Goal: Task Accomplishment & Management: Manage account settings

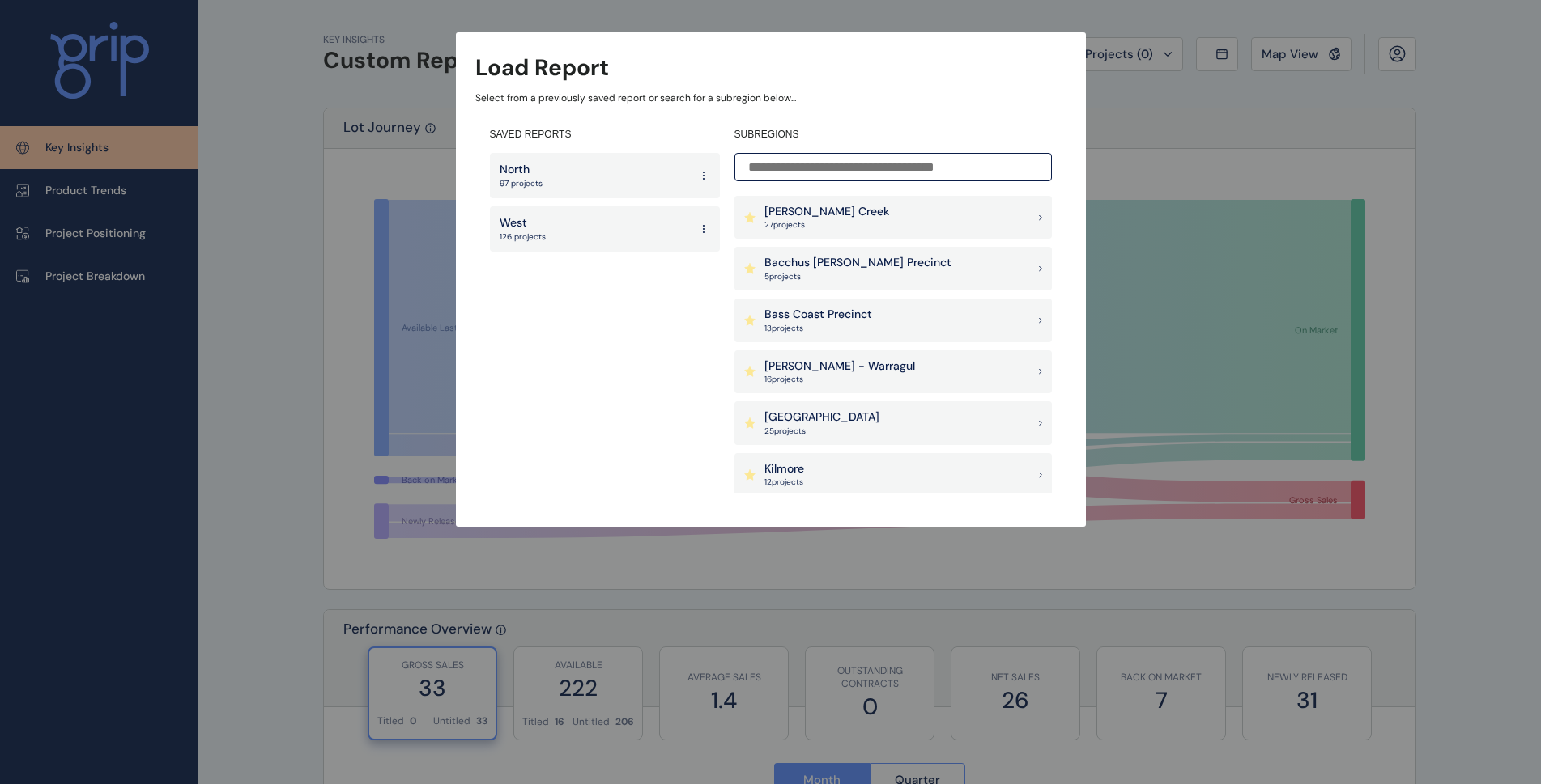
click at [703, 176] on icon at bounding box center [704, 175] width 13 height 29
click at [672, 253] on button "Delete" at bounding box center [658, 255] width 105 height 26
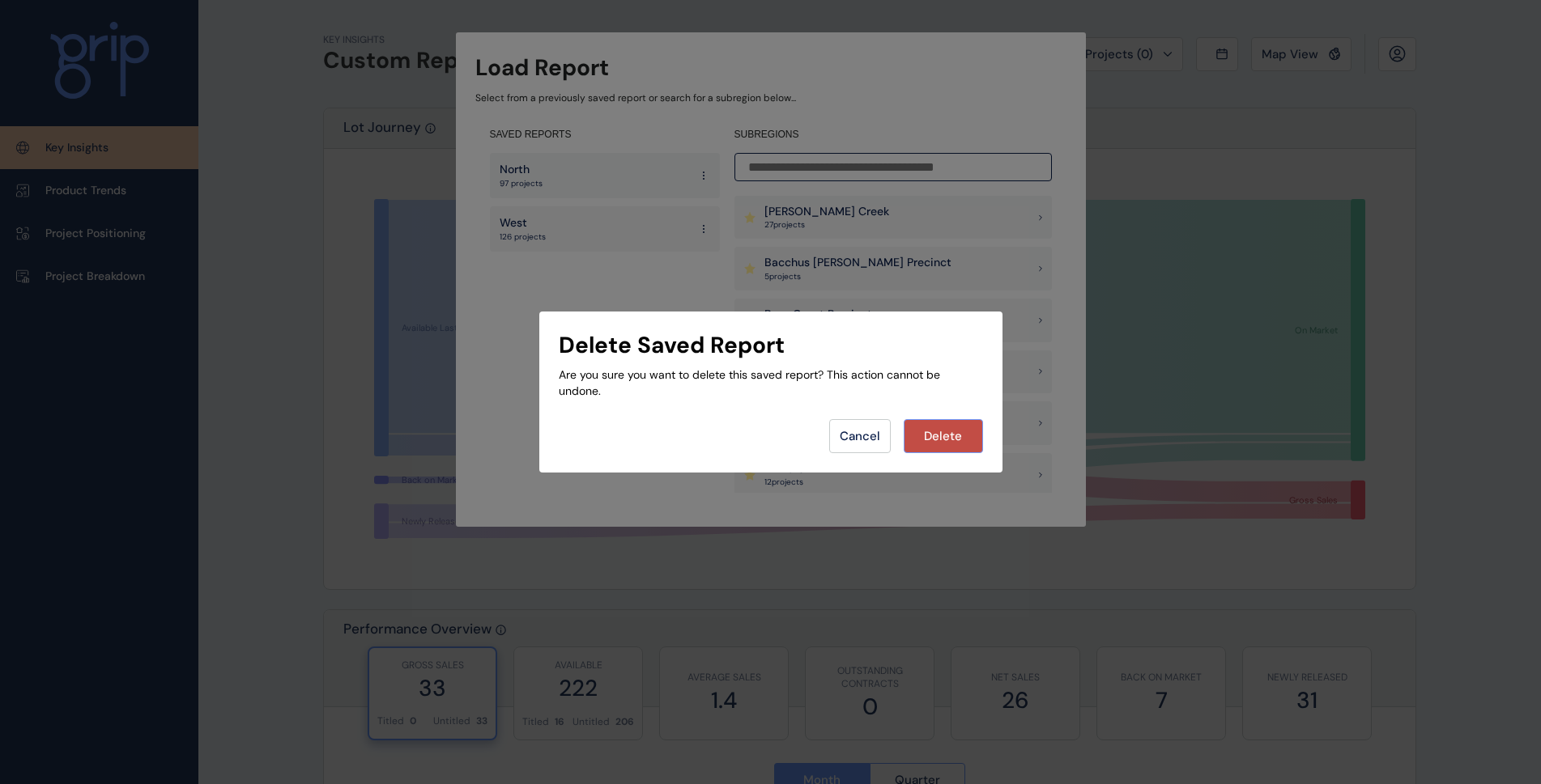
click at [954, 435] on span "Delete" at bounding box center [943, 436] width 38 height 16
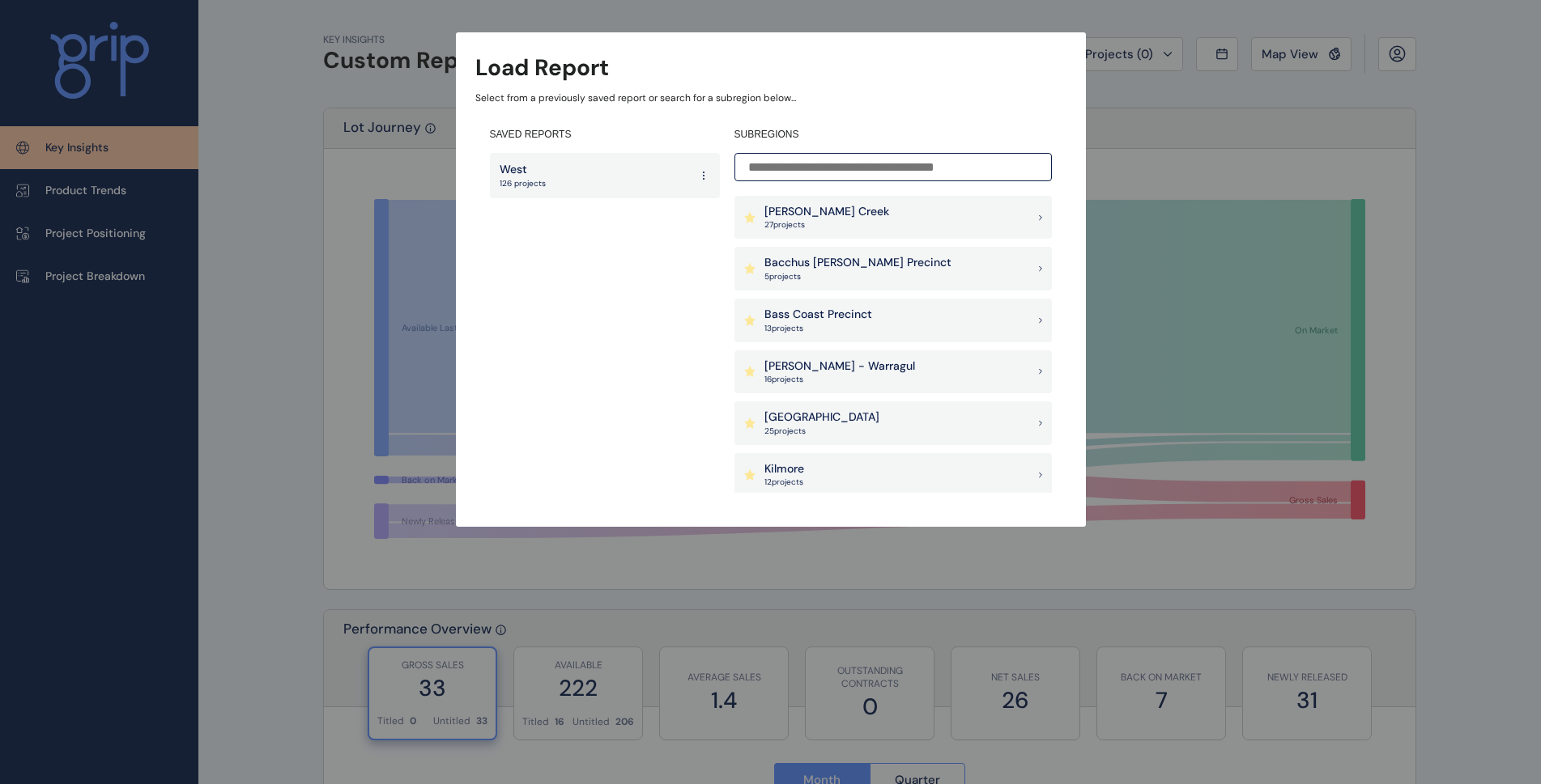
click at [700, 176] on icon at bounding box center [704, 175] width 13 height 29
click at [678, 262] on button "Delete" at bounding box center [658, 255] width 105 height 26
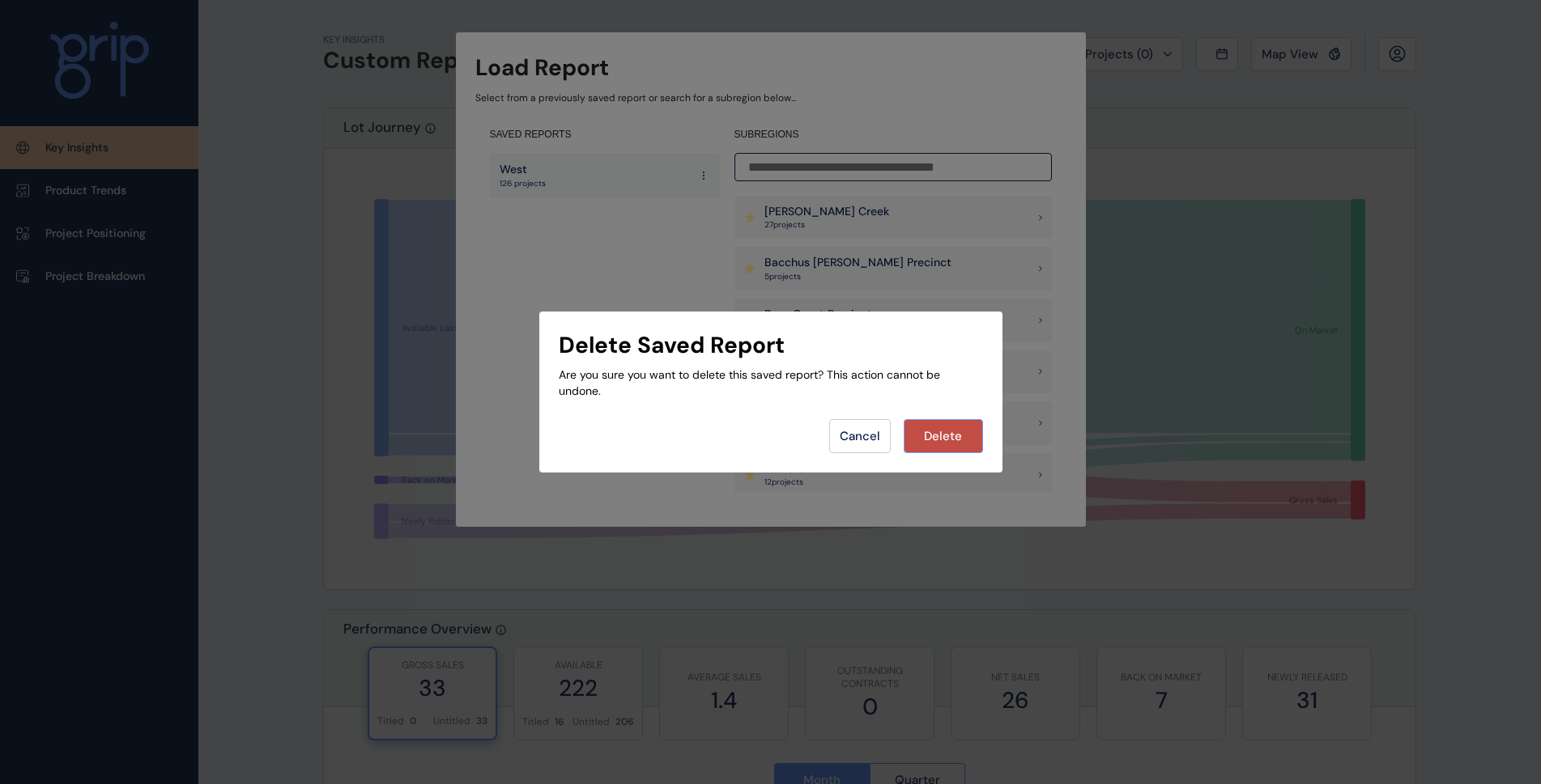
click at [948, 432] on span "Delete" at bounding box center [943, 436] width 38 height 16
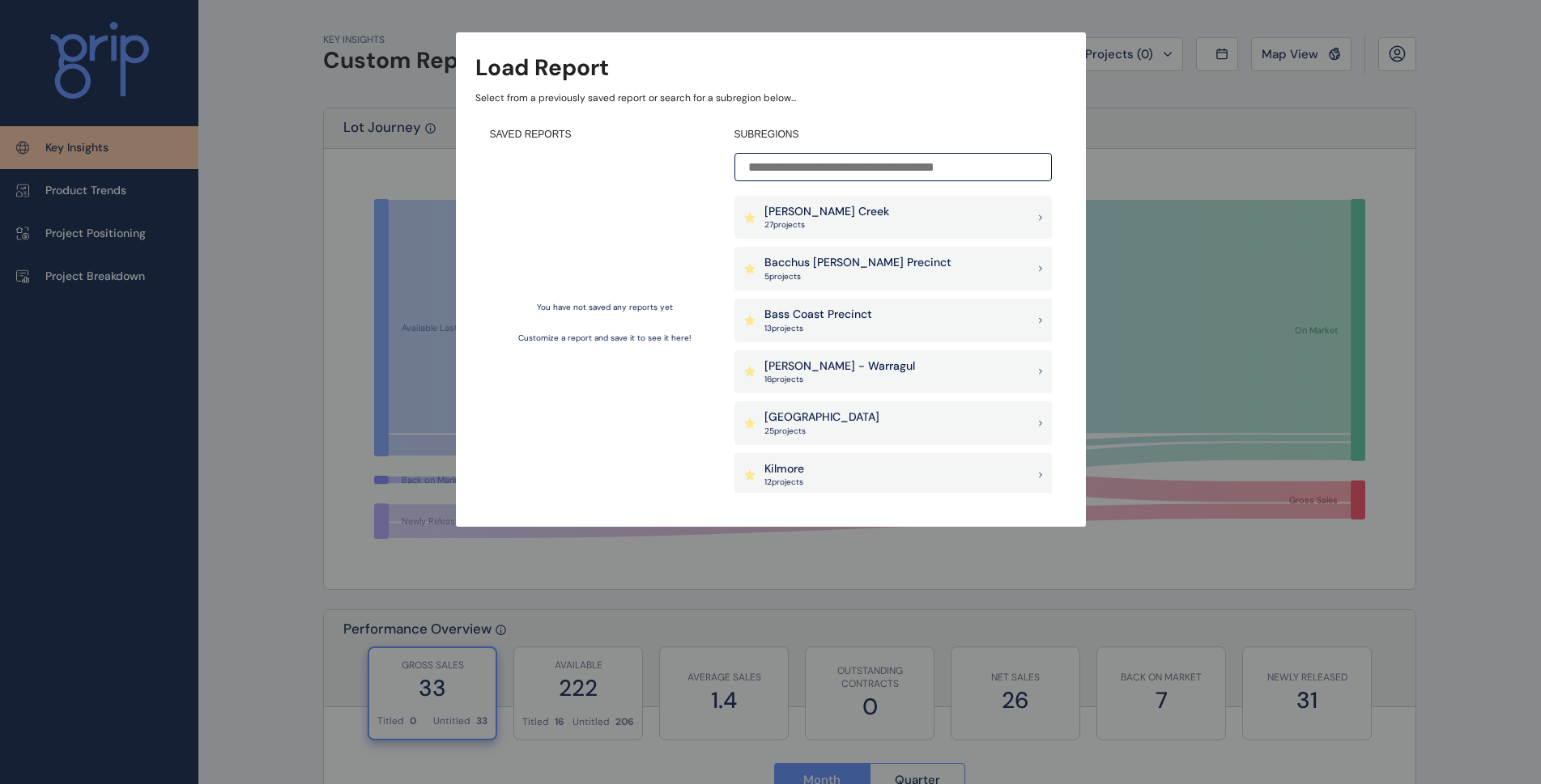
click at [831, 219] on p "[PERSON_NAME] Creek" at bounding box center [827, 212] width 125 height 16
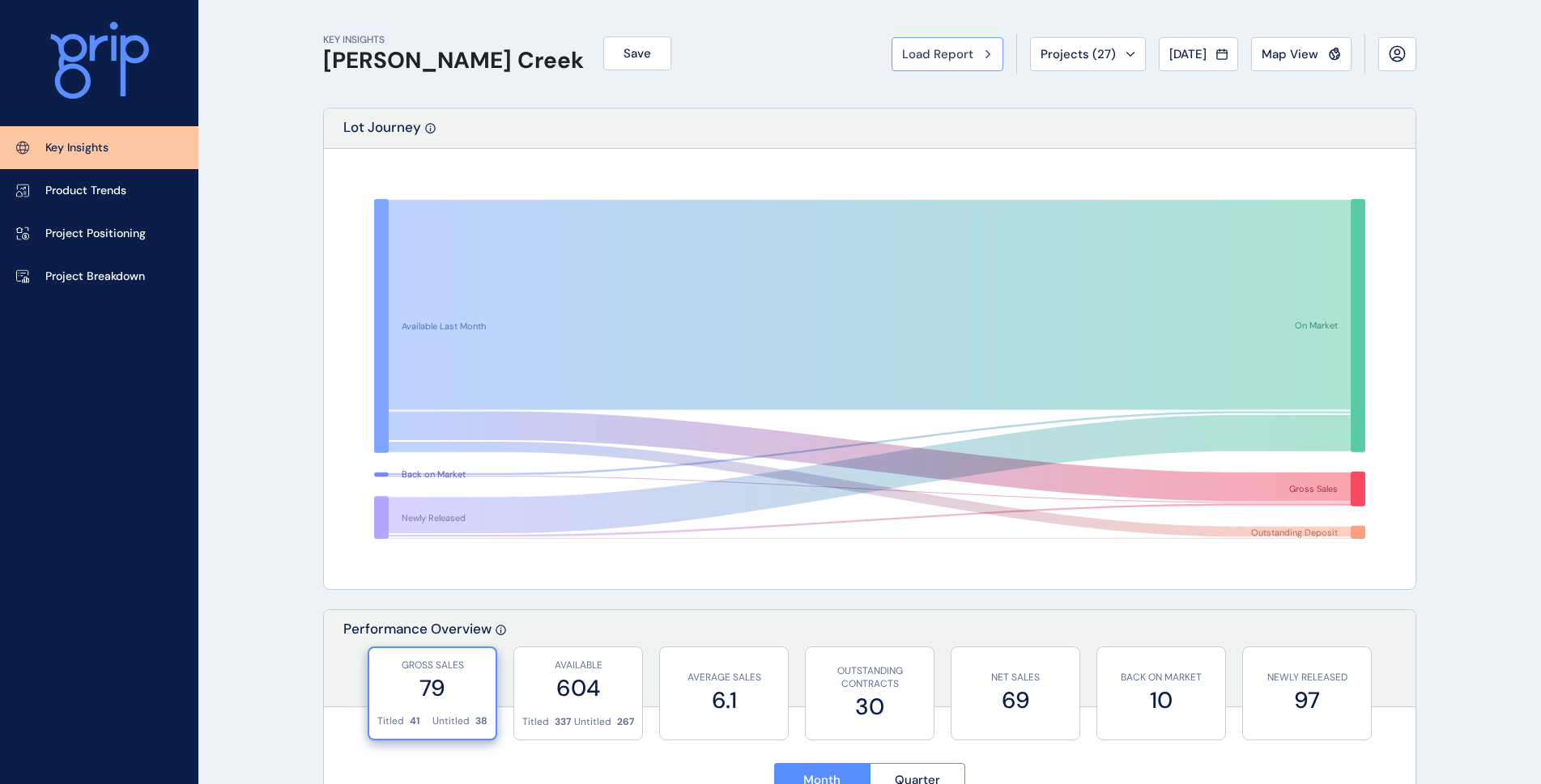
click at [934, 54] on span "Load Report" at bounding box center [938, 54] width 72 height 16
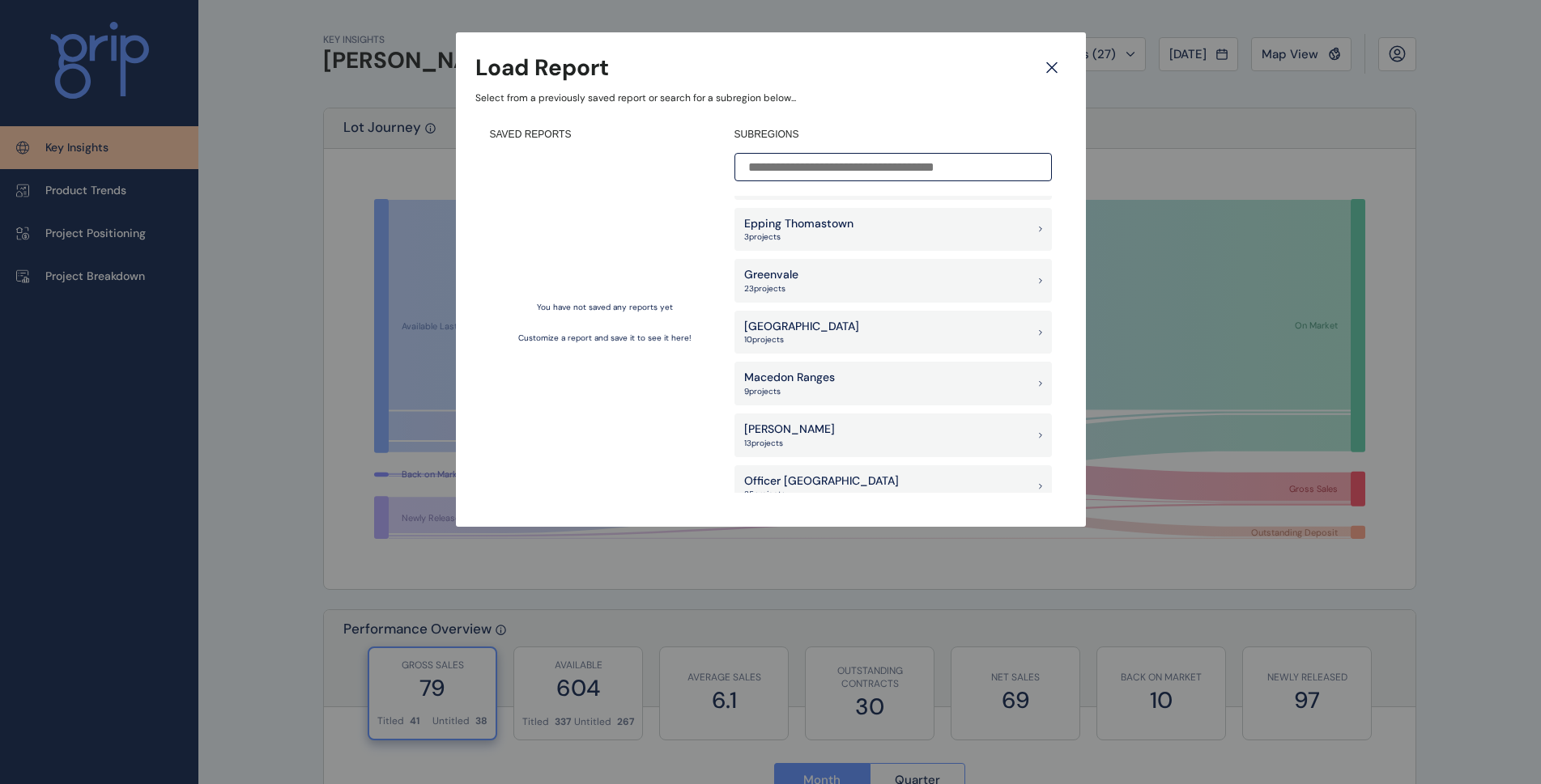
scroll to position [1754, 0]
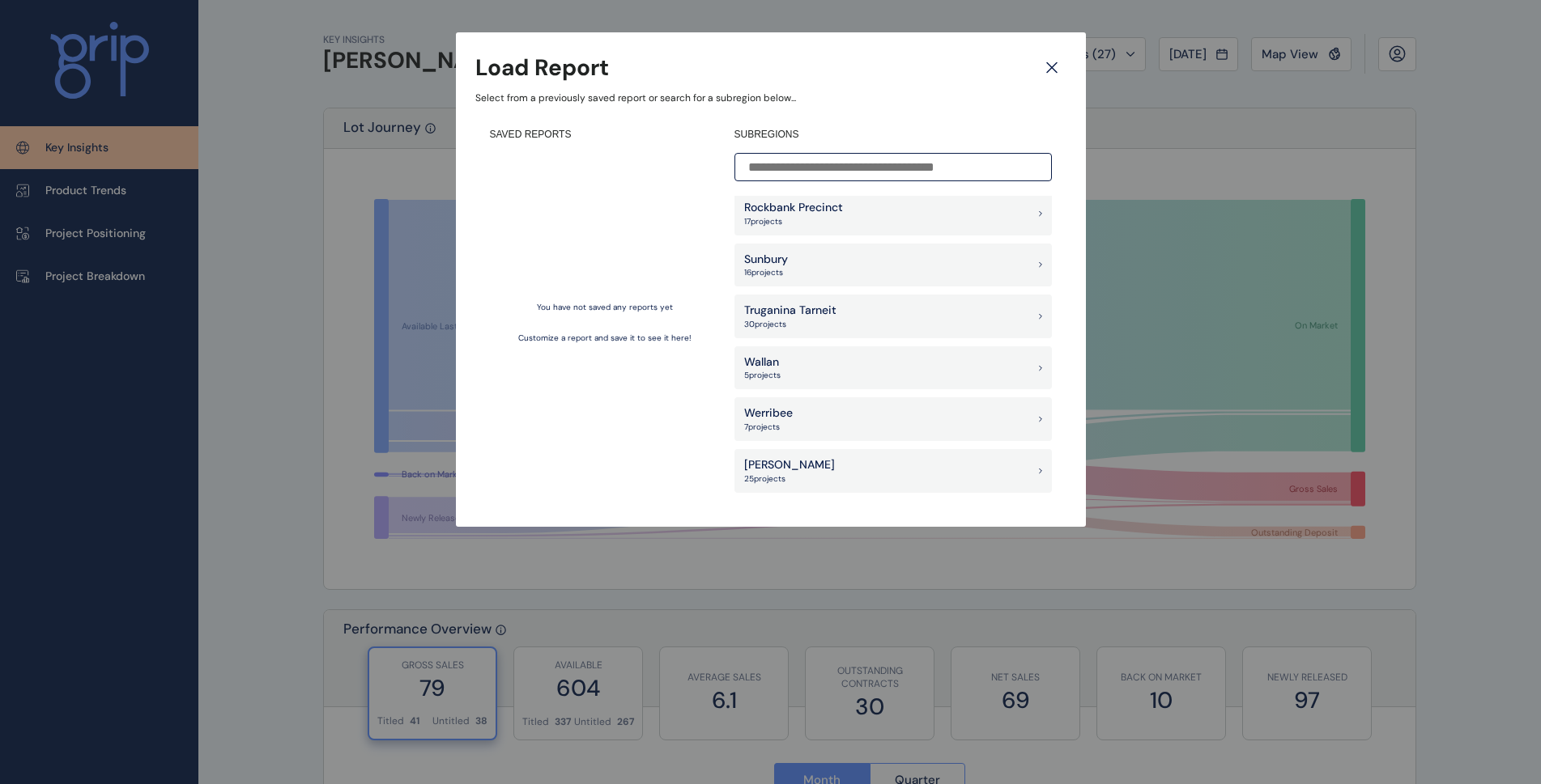
click at [804, 315] on p "Truganina Tarneit" at bounding box center [790, 311] width 92 height 16
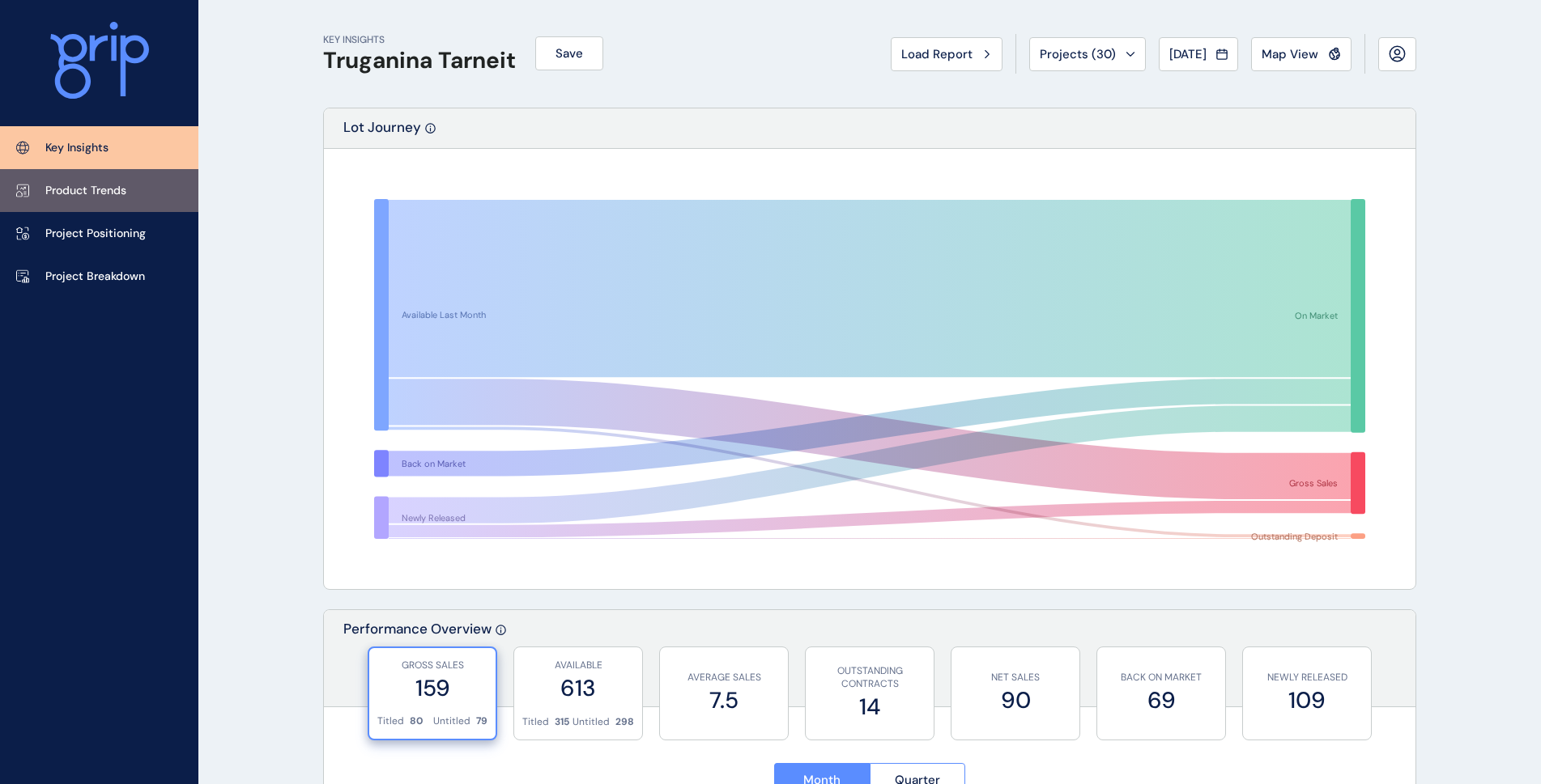
click at [119, 188] on p "Product Trends" at bounding box center [86, 191] width 81 height 16
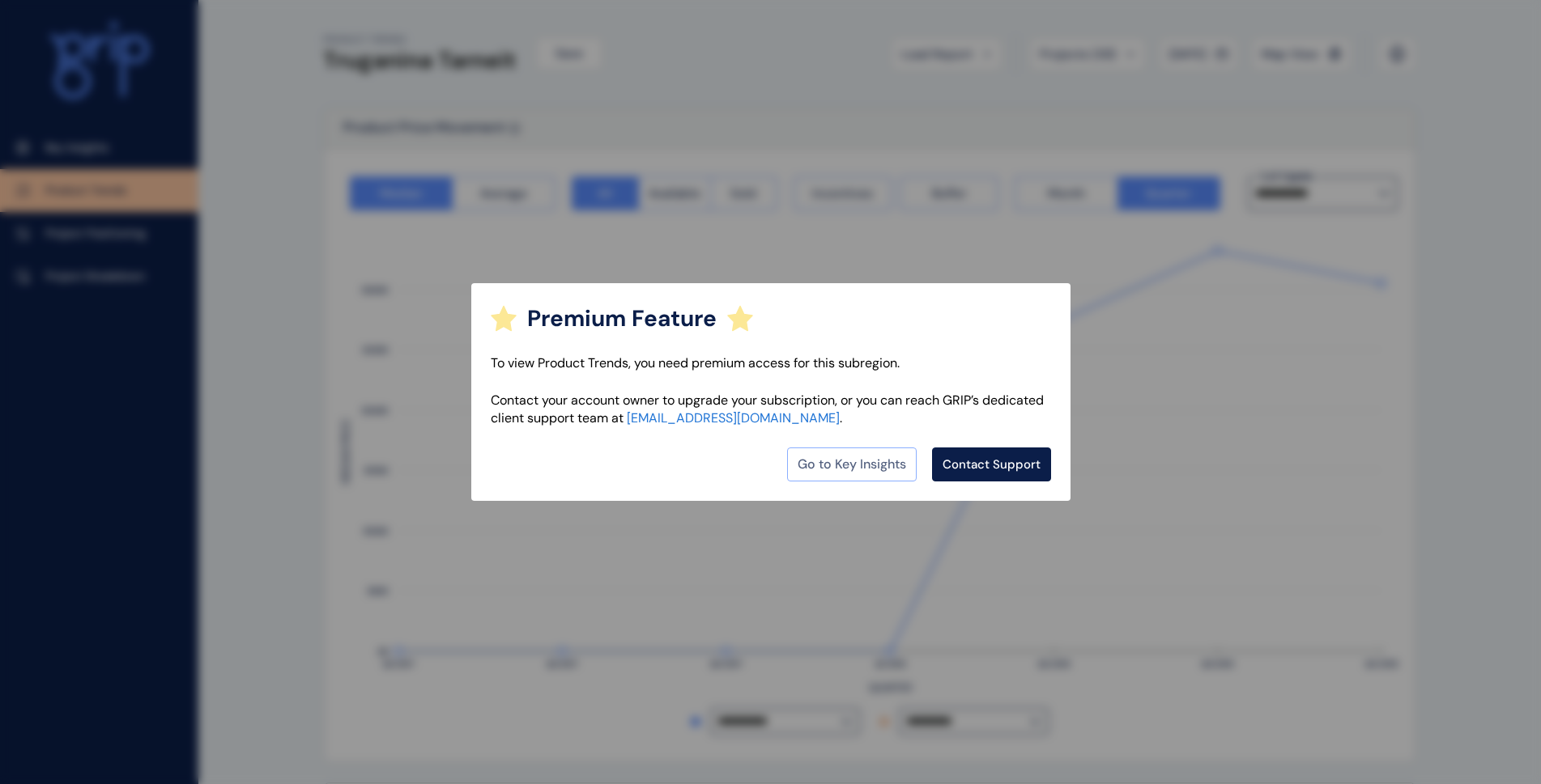
click at [857, 465] on link "Go to Key Insights" at bounding box center [851, 464] width 129 height 34
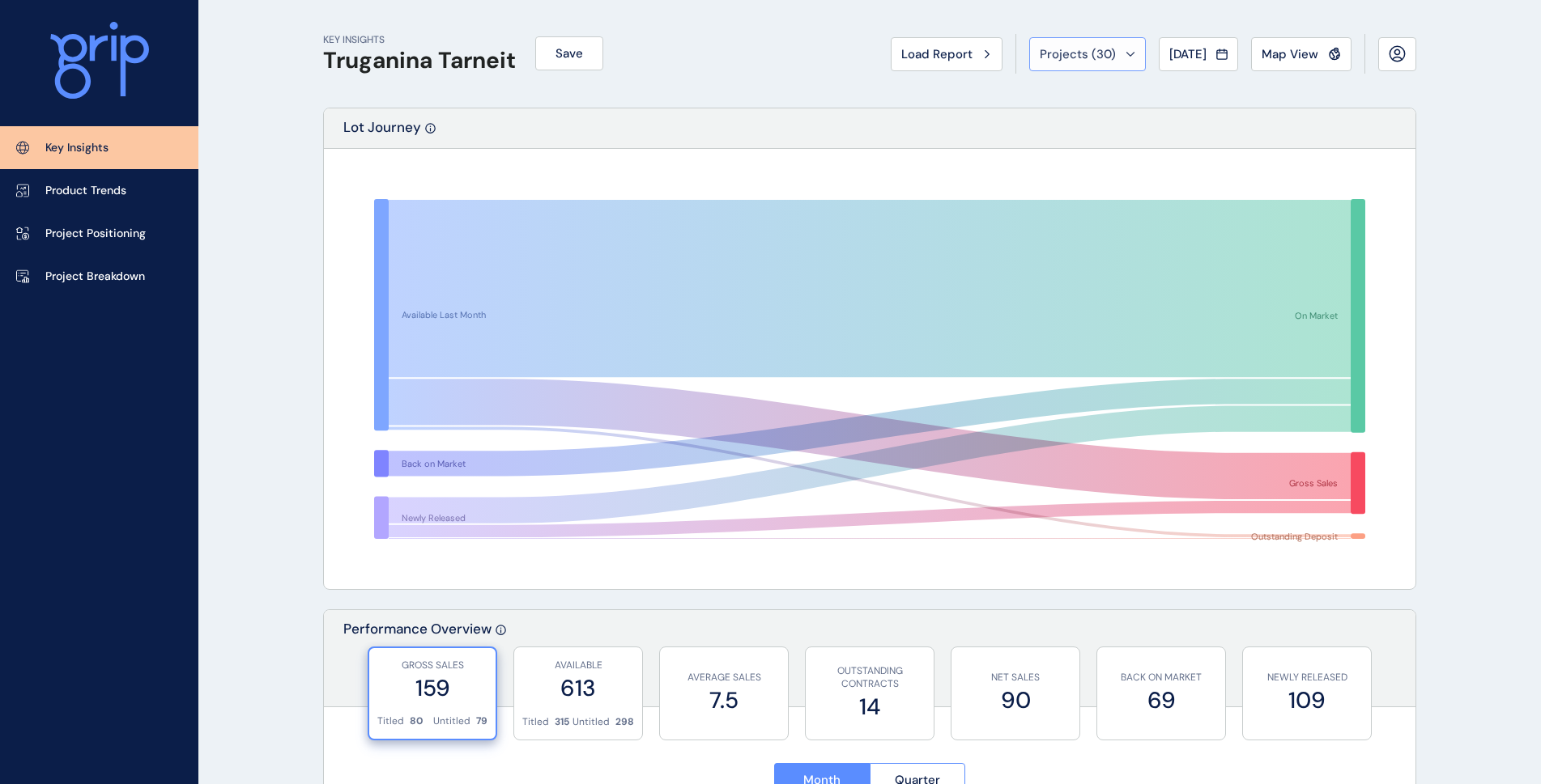
click at [1099, 49] on span "Projects ( 30 )" at bounding box center [1078, 54] width 76 height 16
click at [952, 58] on span "Load Report" at bounding box center [937, 54] width 72 height 16
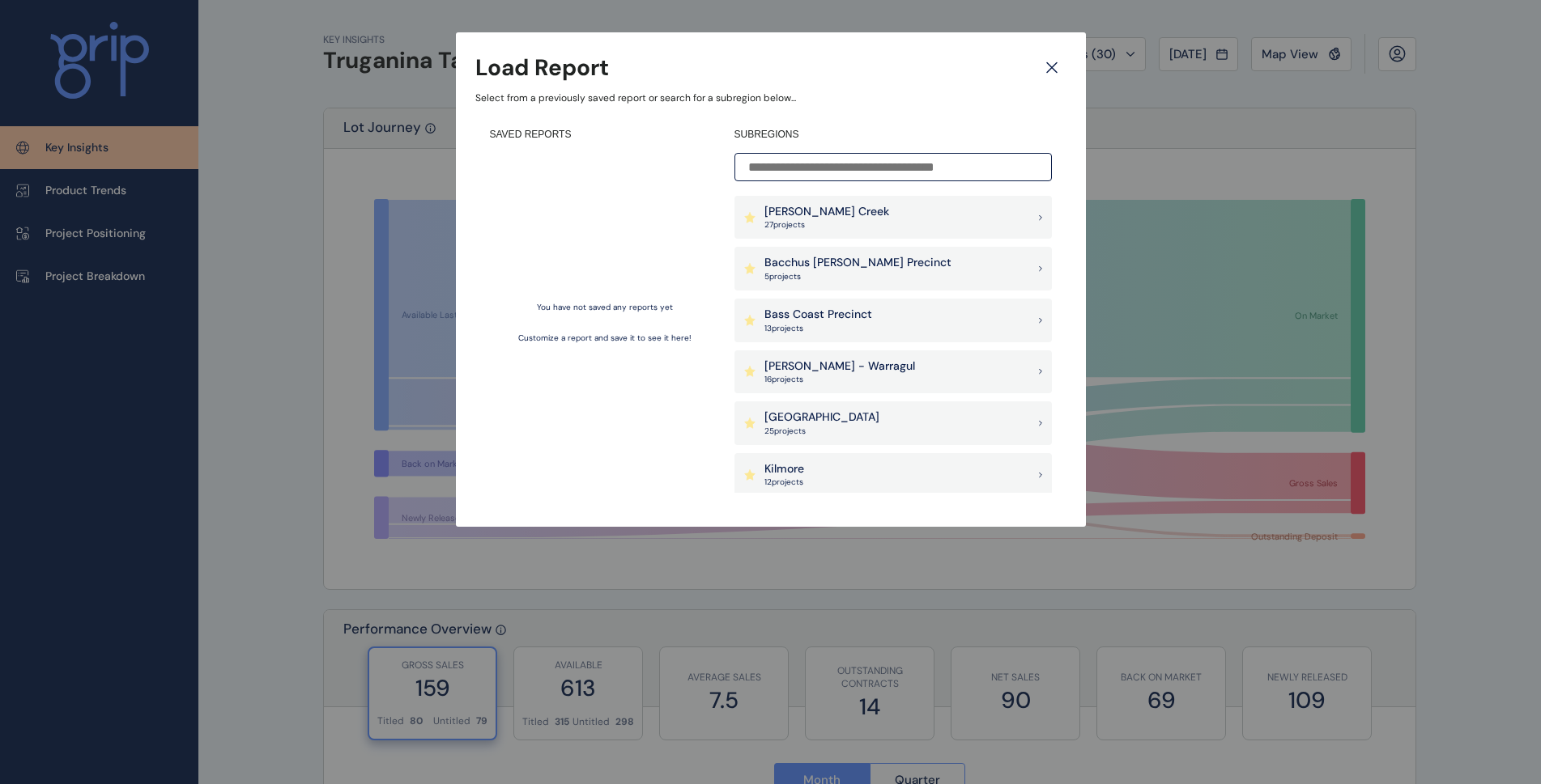
click at [1050, 71] on icon at bounding box center [1052, 68] width 10 height 10
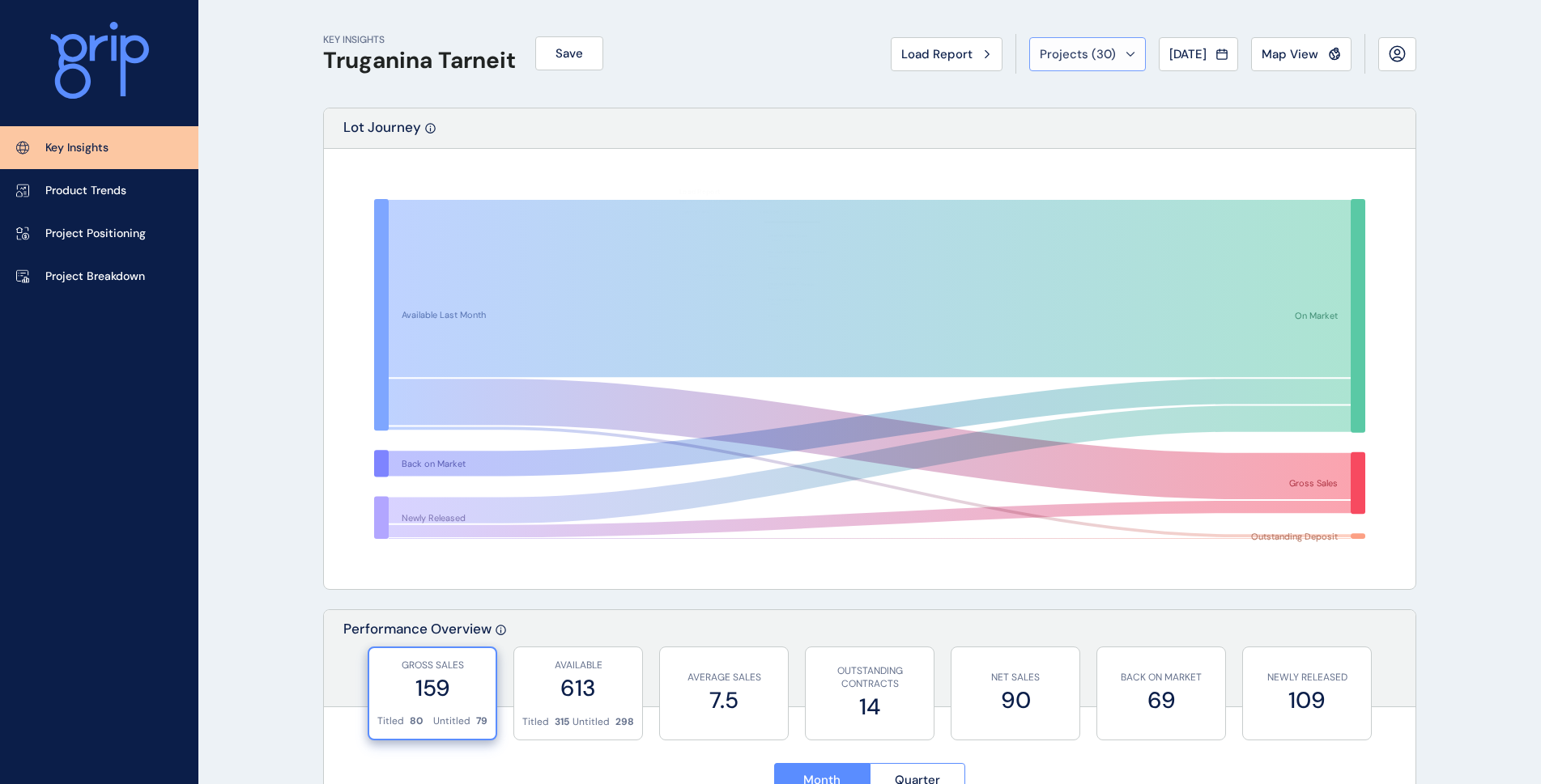
click at [1121, 59] on div "Projects ( 30 )" at bounding box center [1087, 54] width 95 height 16
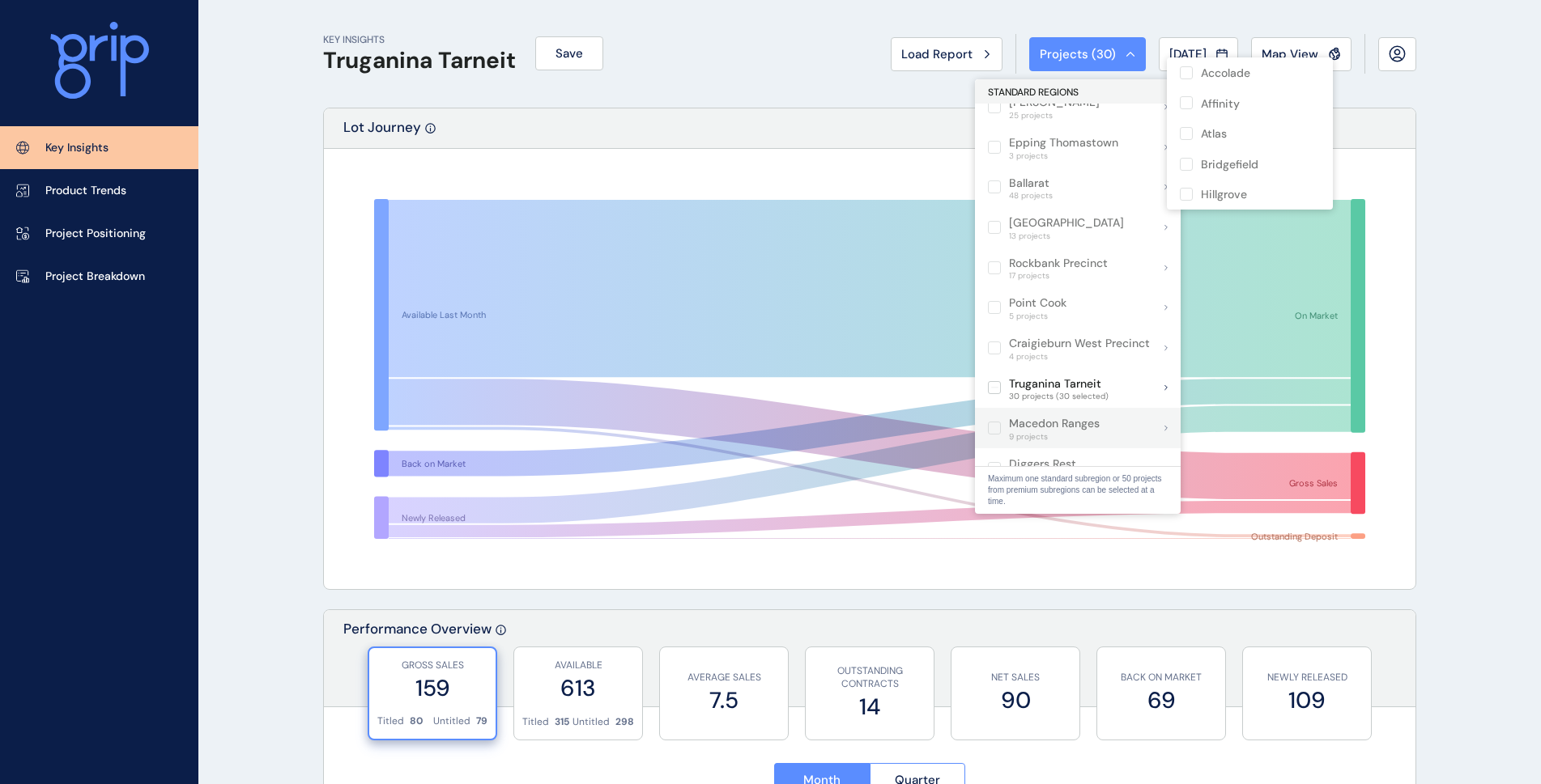
scroll to position [1260, 0]
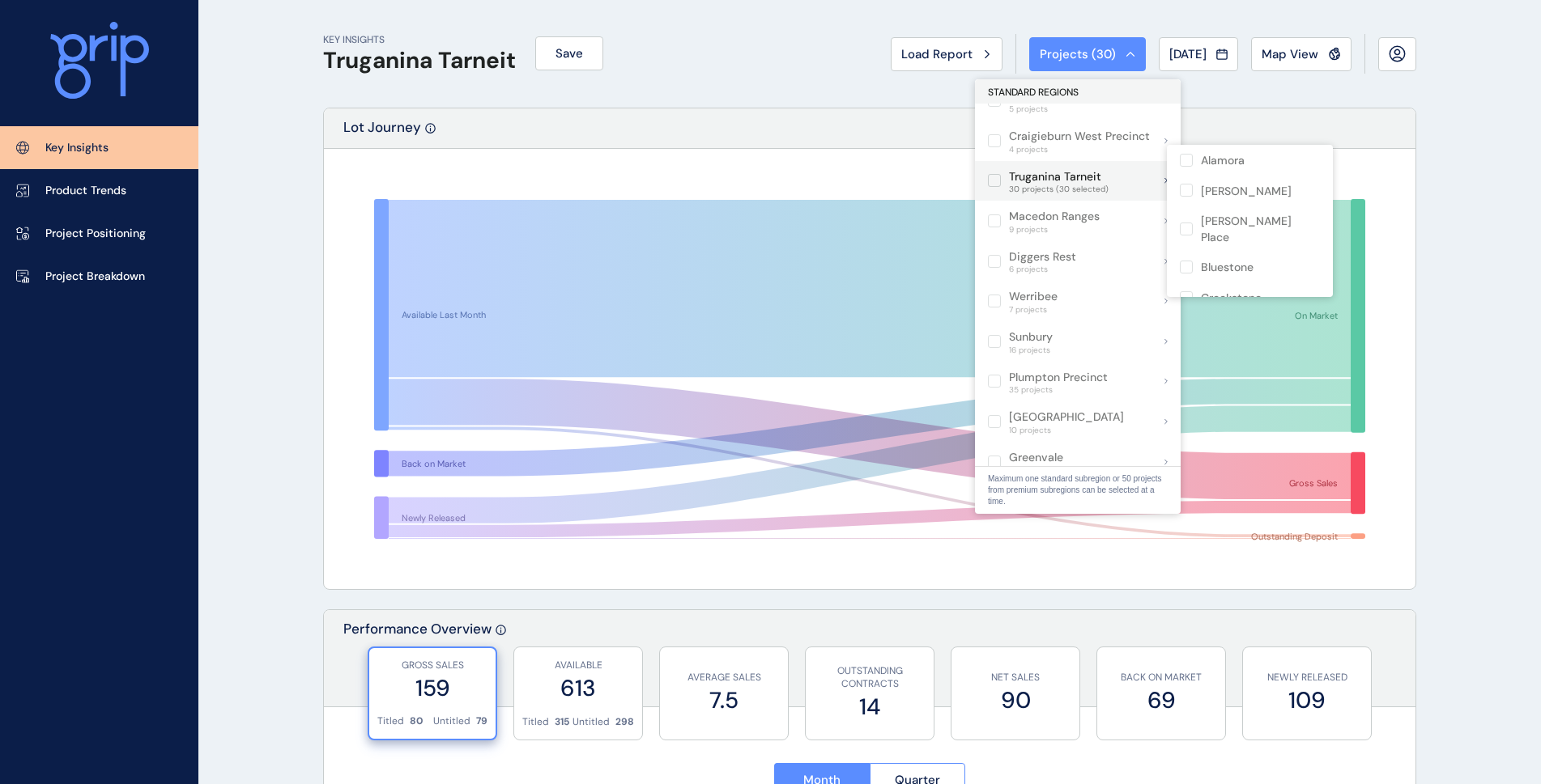
click at [1000, 174] on label at bounding box center [994, 181] width 13 height 13
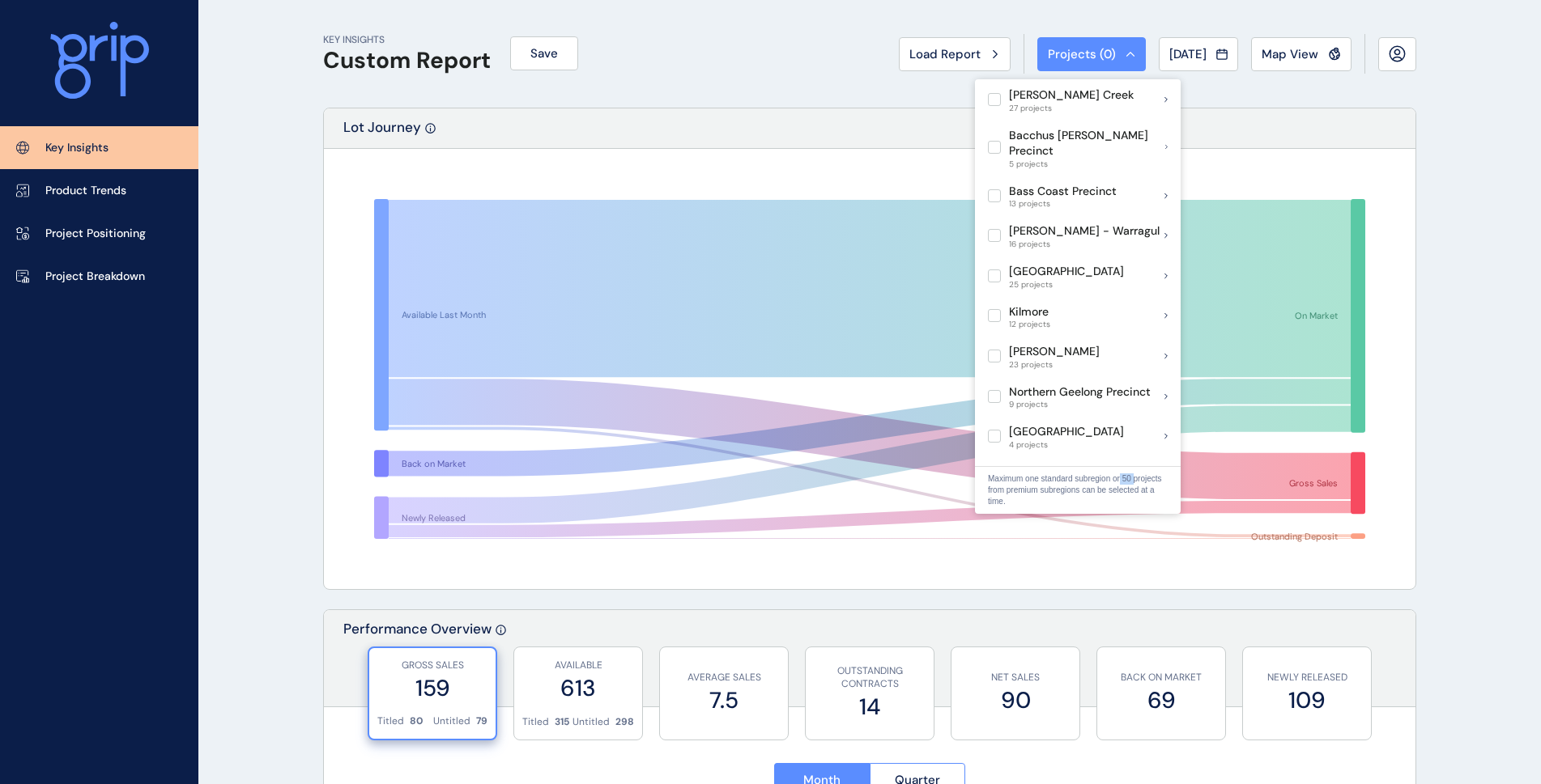
drag, startPoint x: 1121, startPoint y: 478, endPoint x: 1135, endPoint y: 480, distance: 14.1
click at [1135, 480] on p "Maximum one standard subregion or 50 projects from premium subregions can be se…" at bounding box center [1078, 490] width 179 height 34
click at [1134, 485] on p "Maximum one standard subregion or 50 projects from premium subregions can be se…" at bounding box center [1078, 490] width 179 height 34
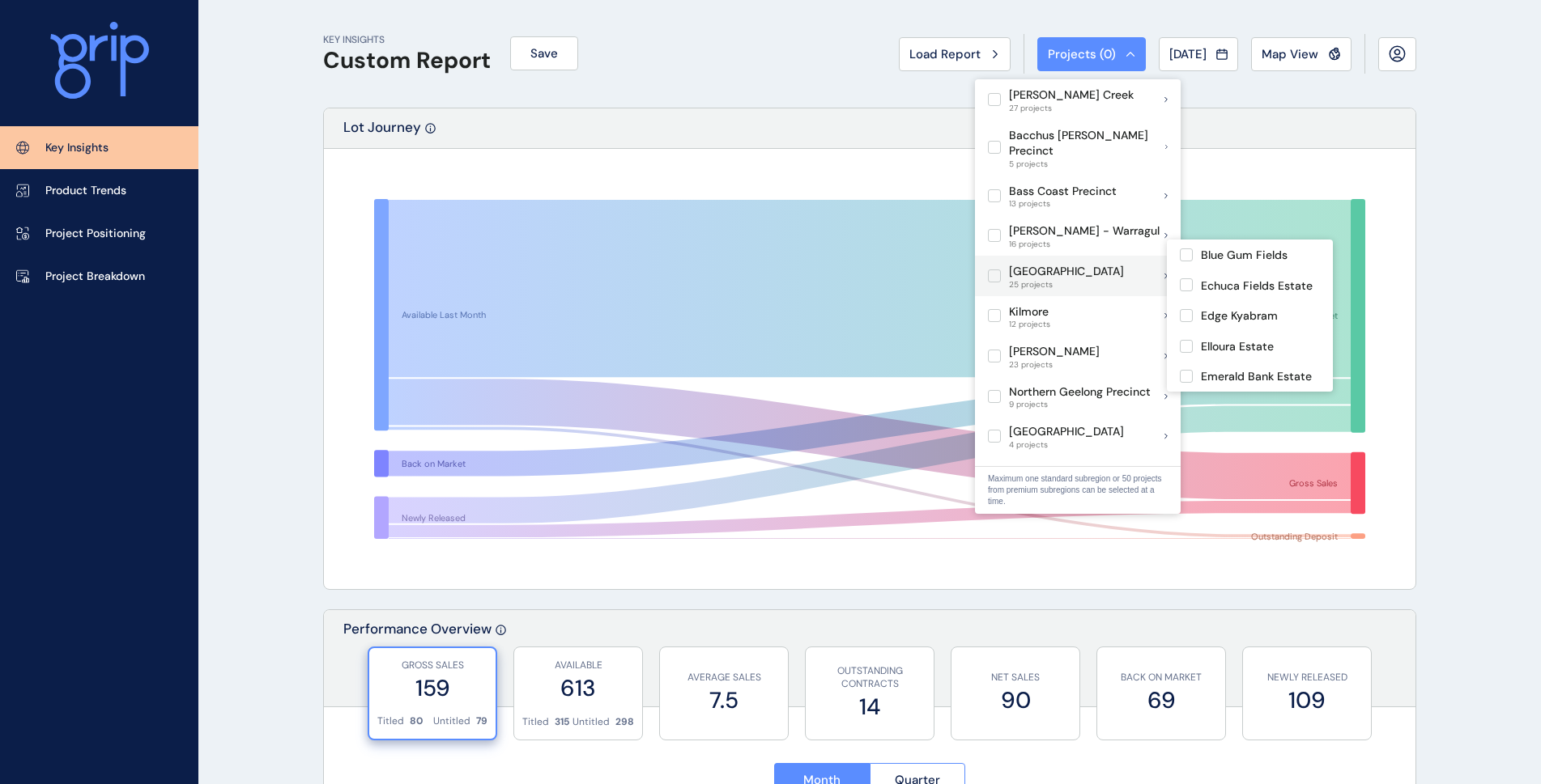
click at [994, 270] on label at bounding box center [994, 276] width 13 height 13
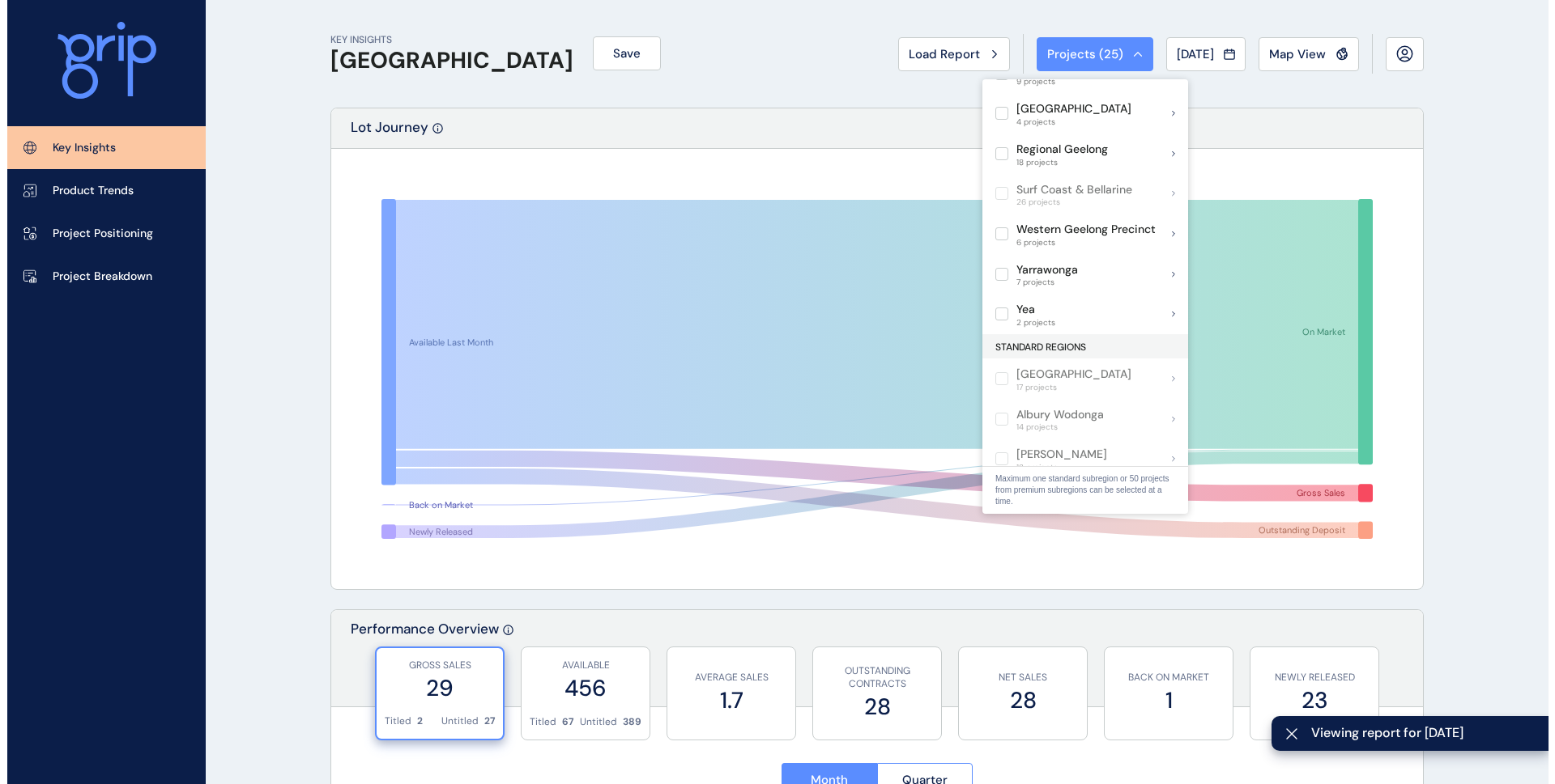
scroll to position [324, 0]
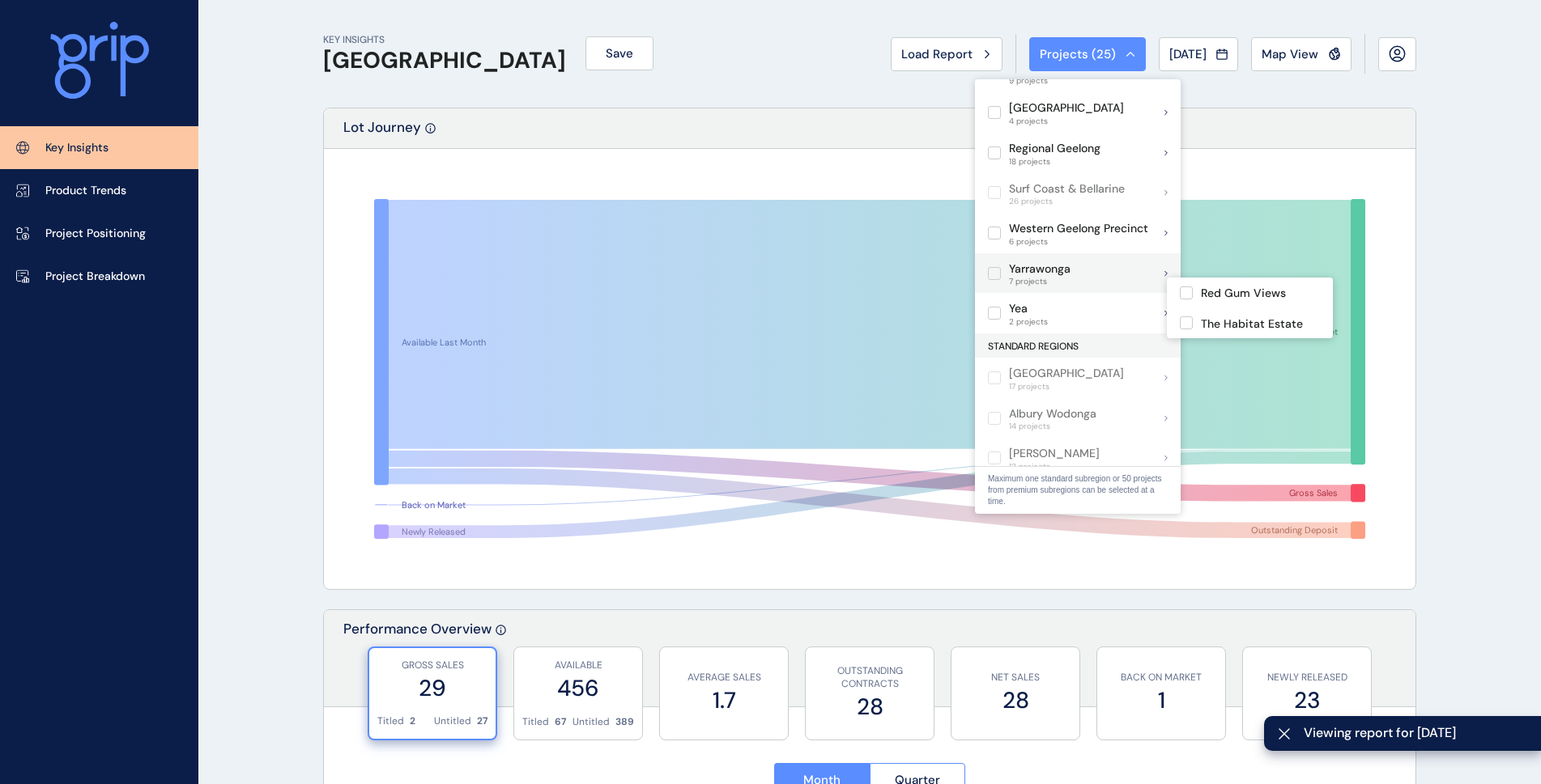
click at [992, 267] on label at bounding box center [994, 274] width 13 height 13
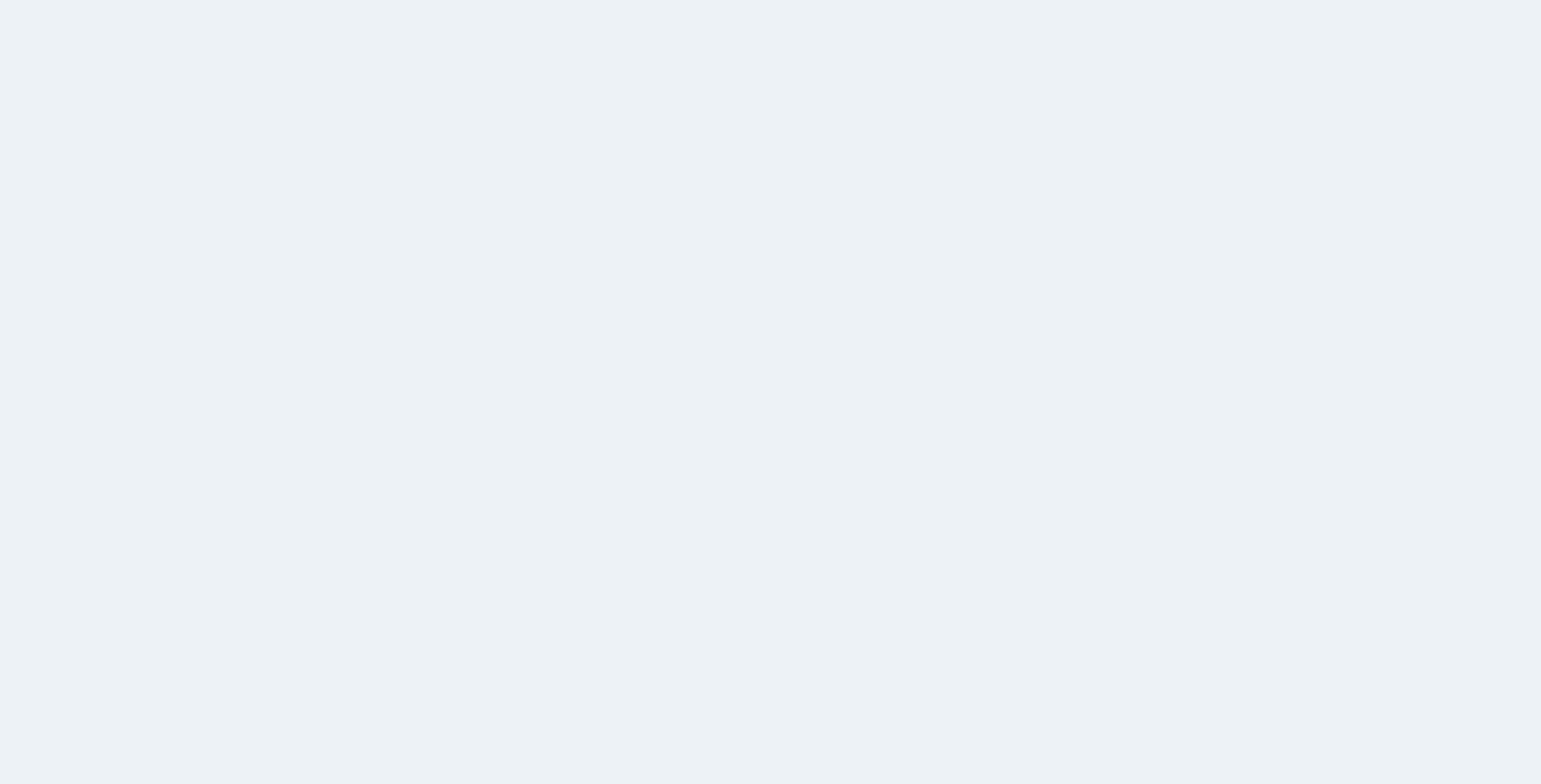
click at [999, 304] on html at bounding box center [770, 392] width 1541 height 784
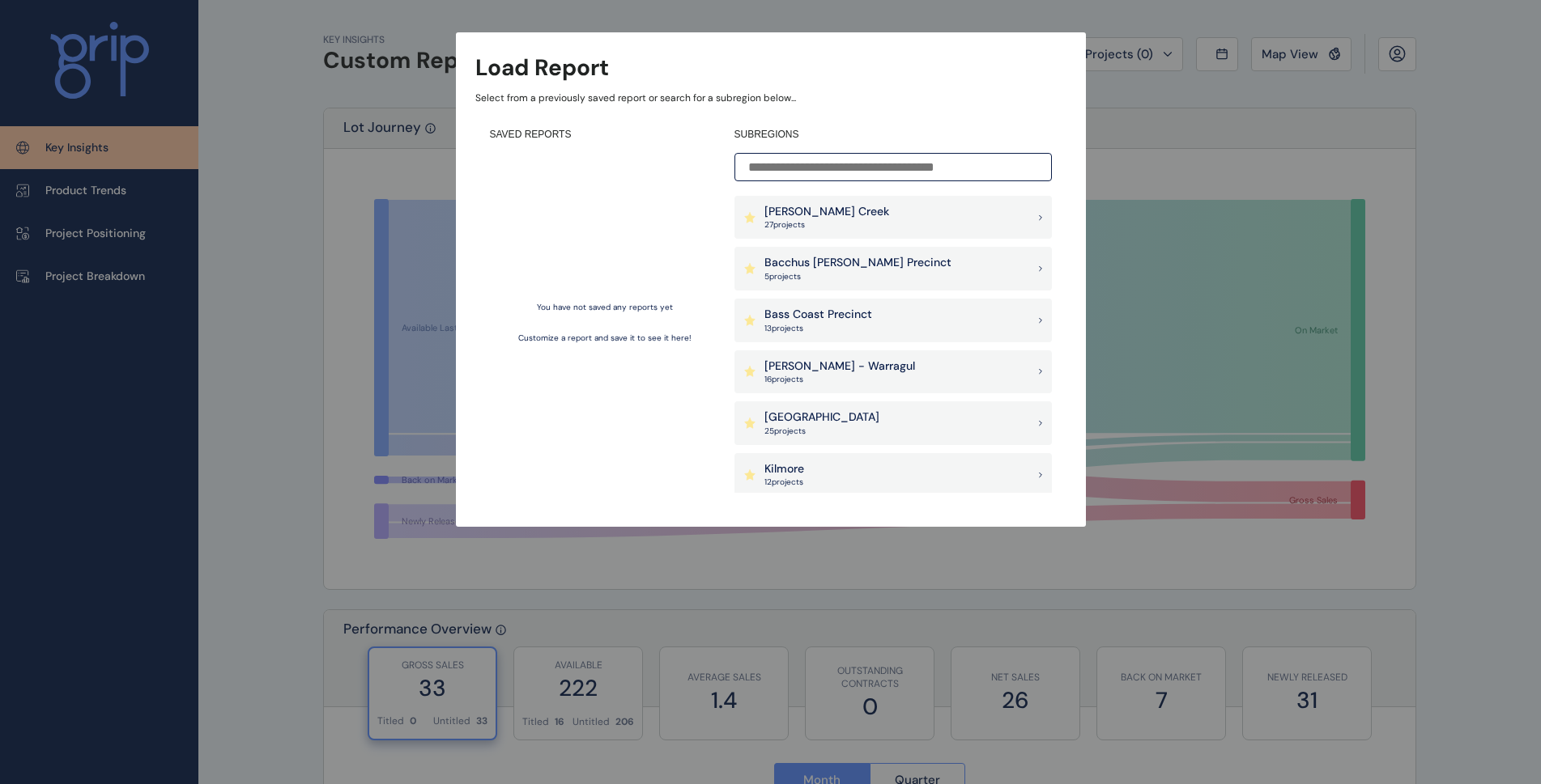
click at [913, 223] on div "[PERSON_NAME] Creek 27 project s" at bounding box center [893, 217] width 318 height 44
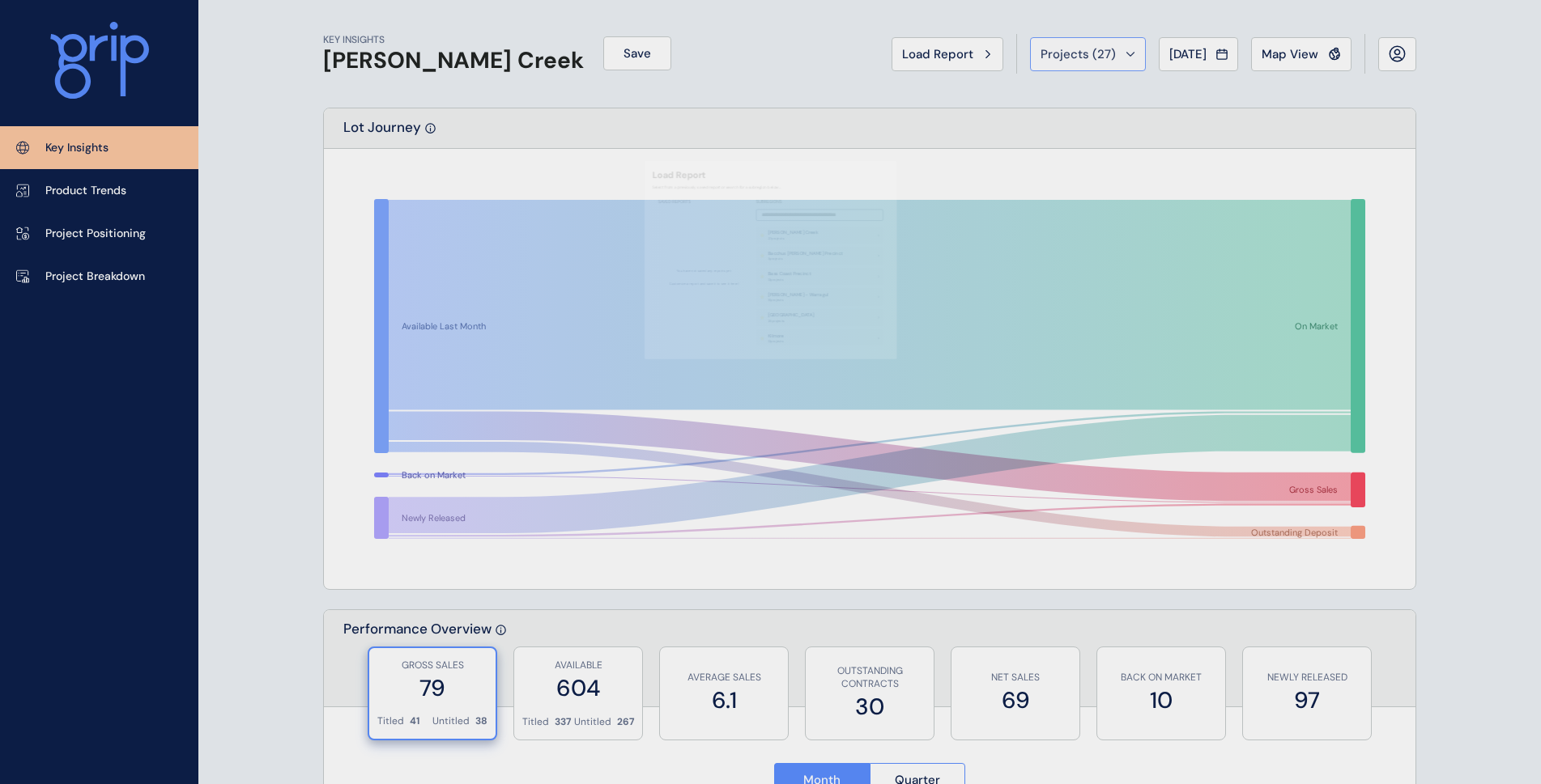
click at [1124, 46] on div "Projects ( 27 )" at bounding box center [1087, 54] width 95 height 16
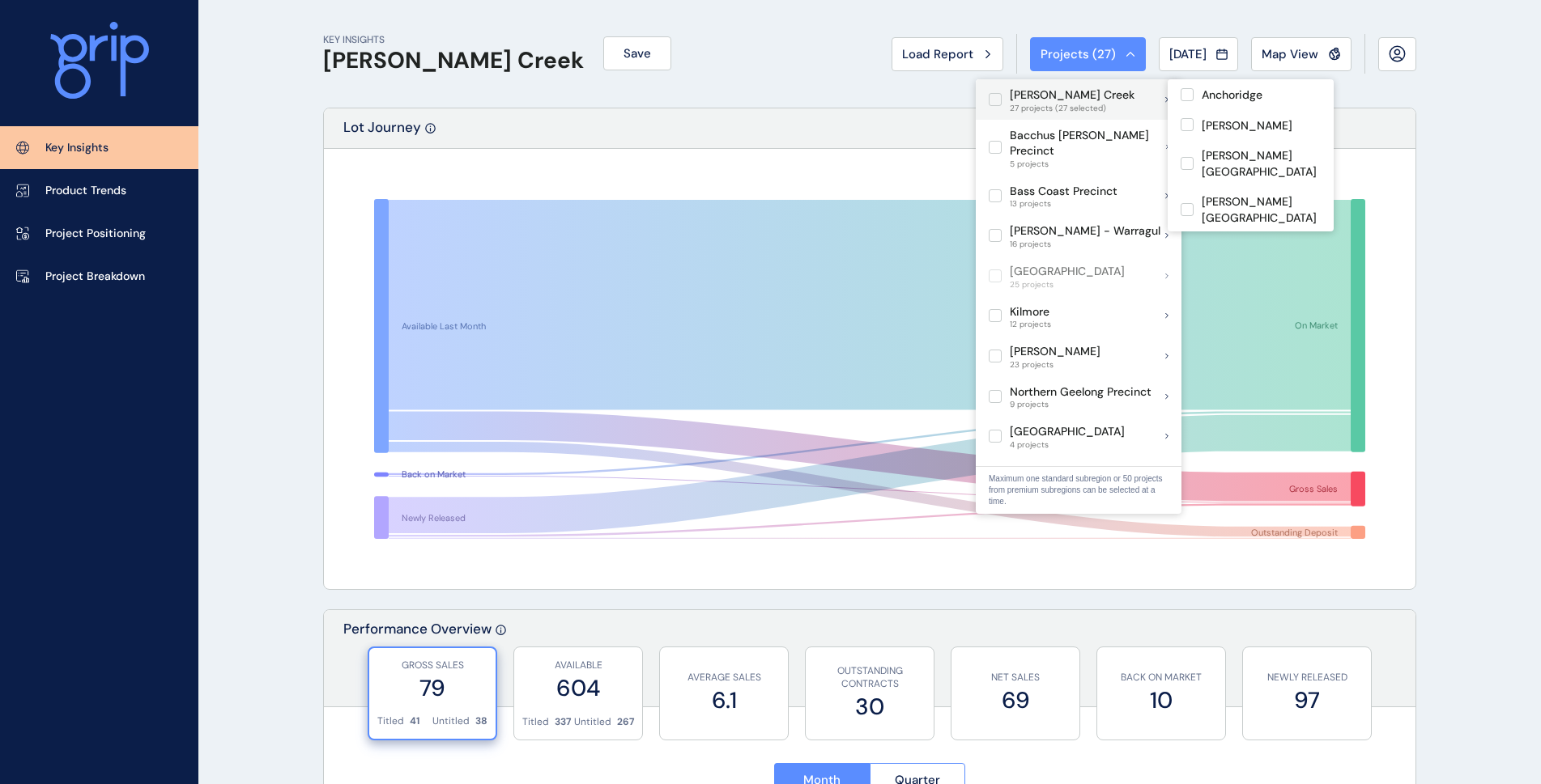
click at [994, 100] on label at bounding box center [995, 100] width 13 height 13
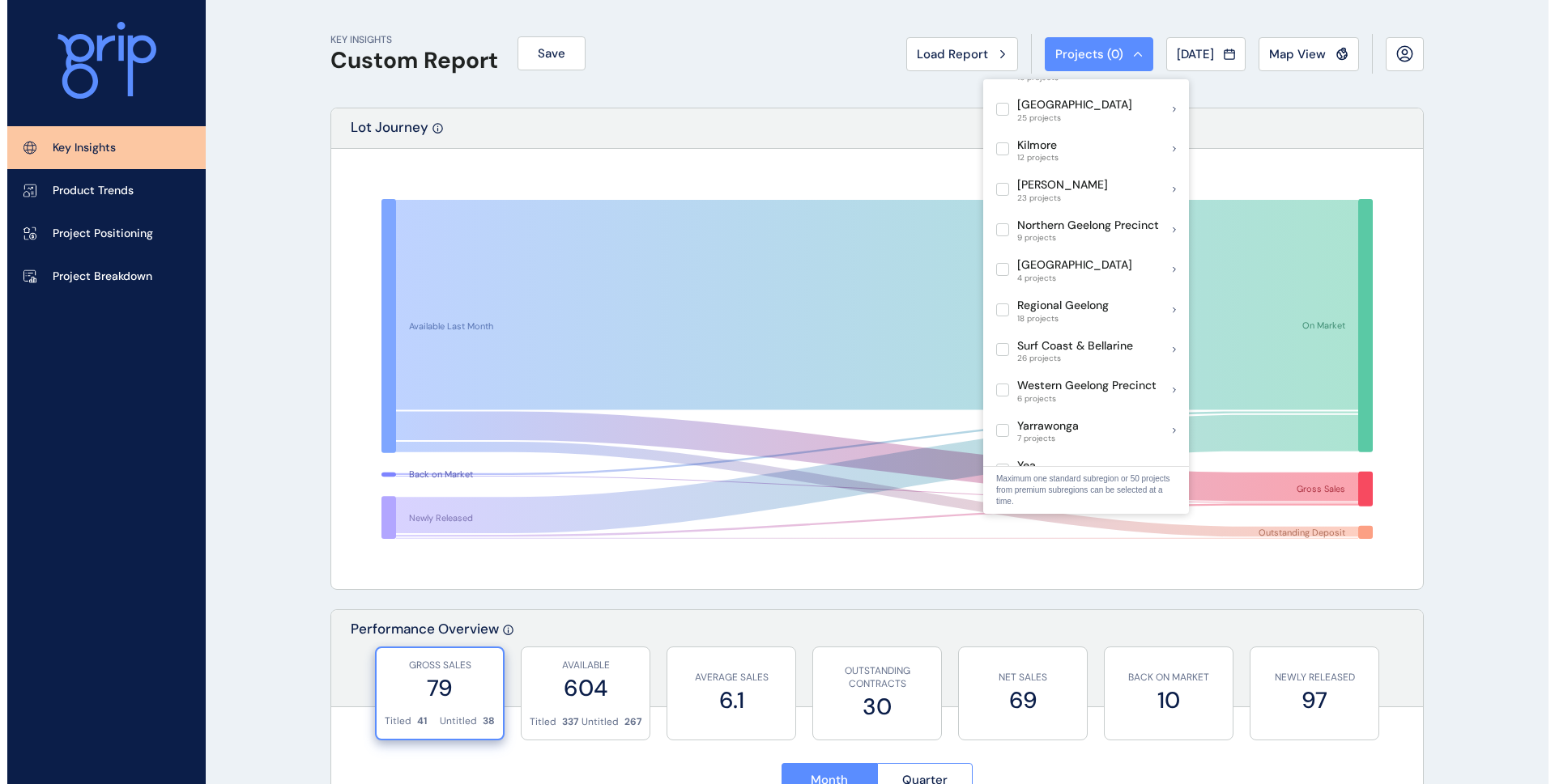
scroll to position [243, 0]
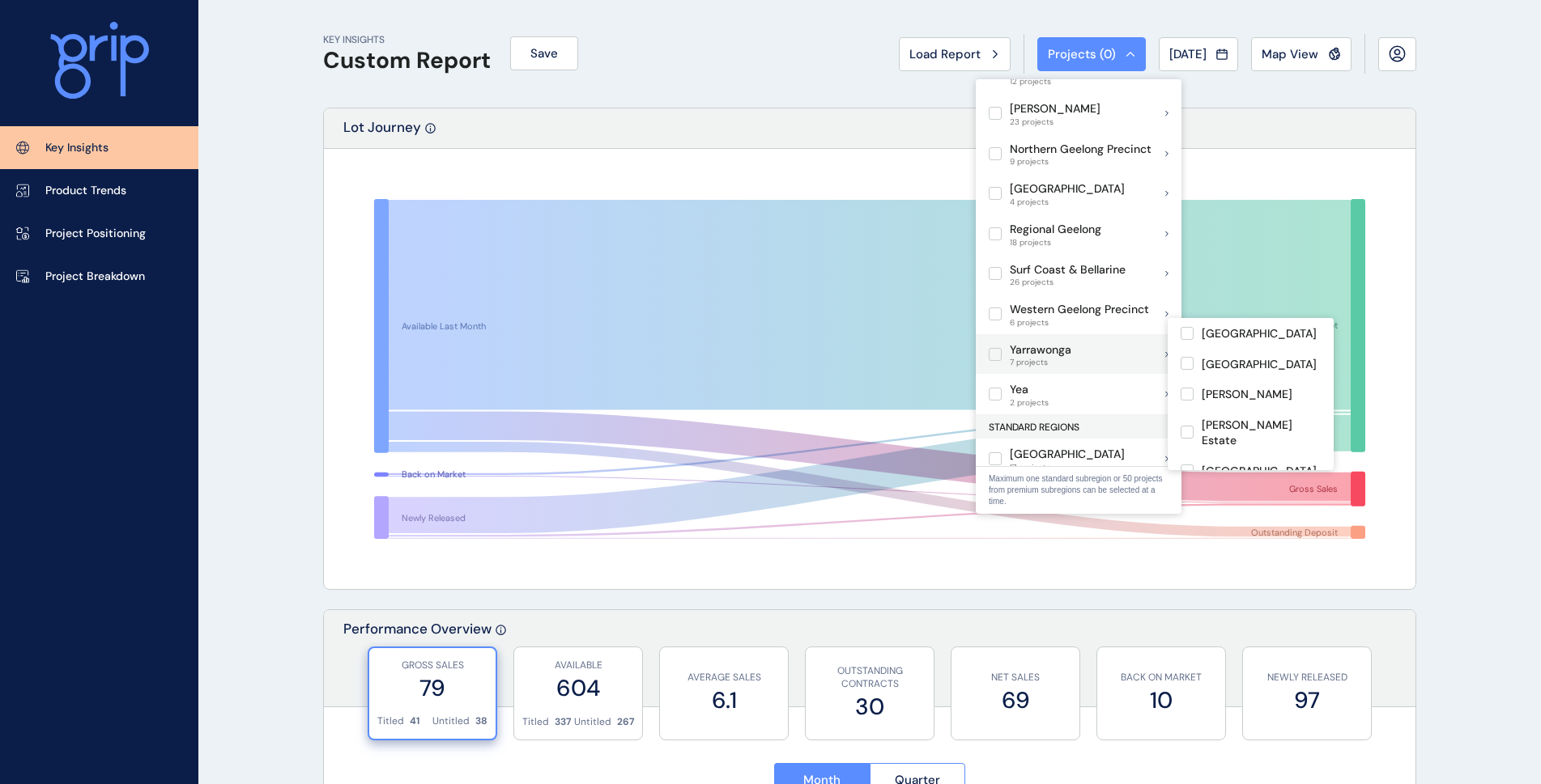
click at [992, 348] on label at bounding box center [995, 355] width 13 height 13
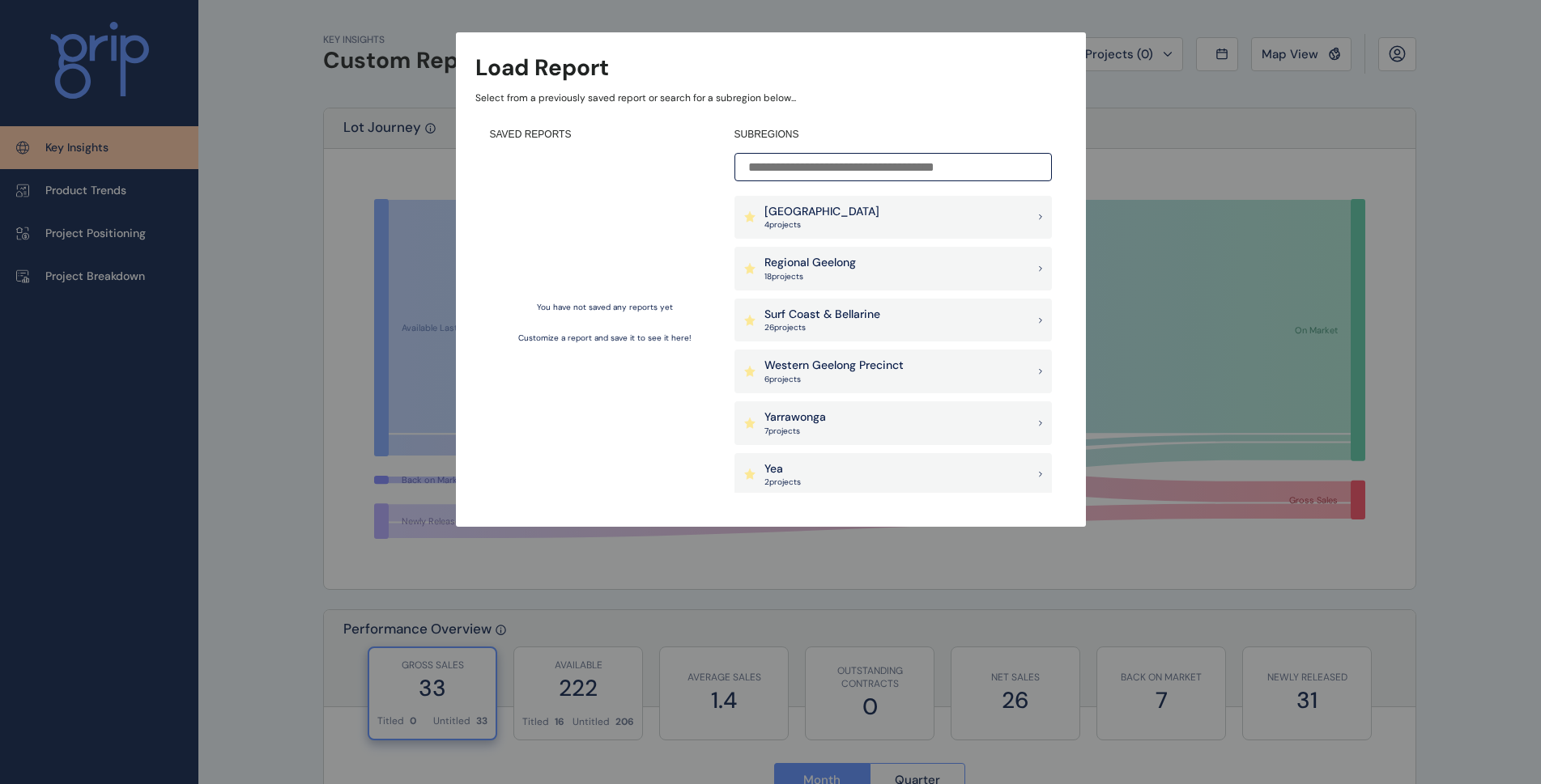
scroll to position [567, 0]
click at [831, 276] on div "Yarrawonga 7 project s" at bounding box center [893, 268] width 318 height 44
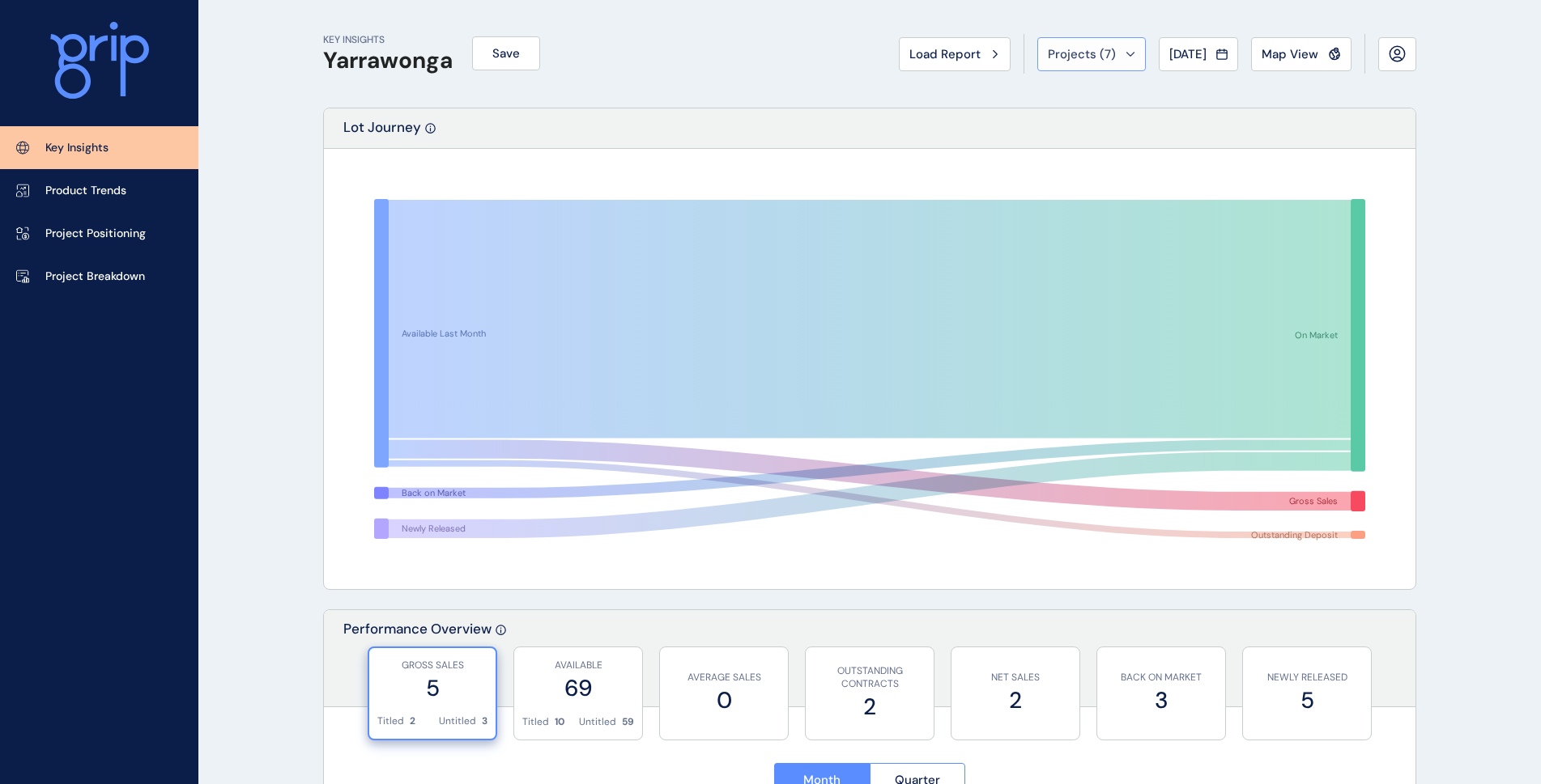
click at [1115, 46] on div "Projects ( 7 )" at bounding box center [1092, 54] width 87 height 16
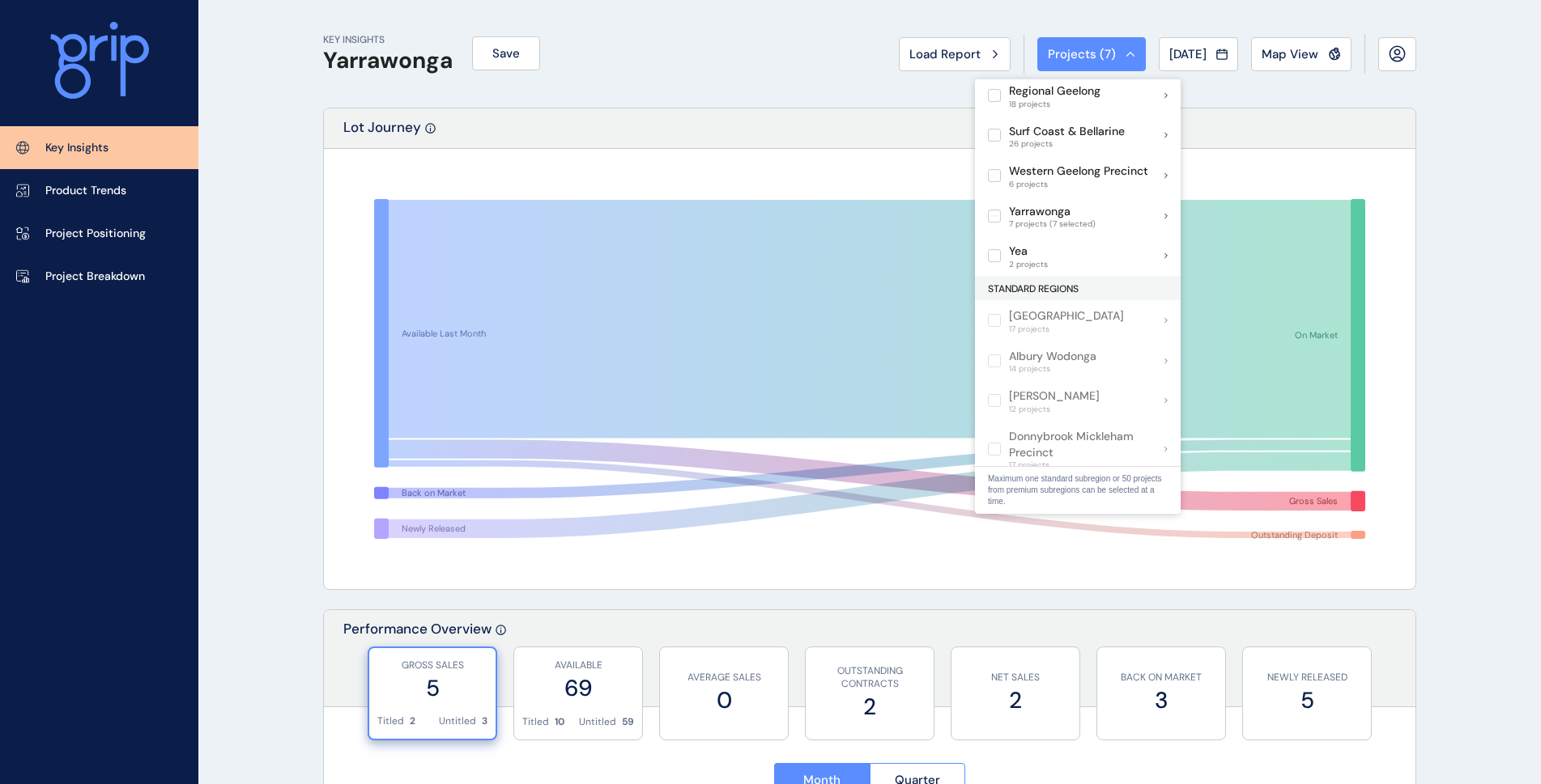
scroll to position [385, 0]
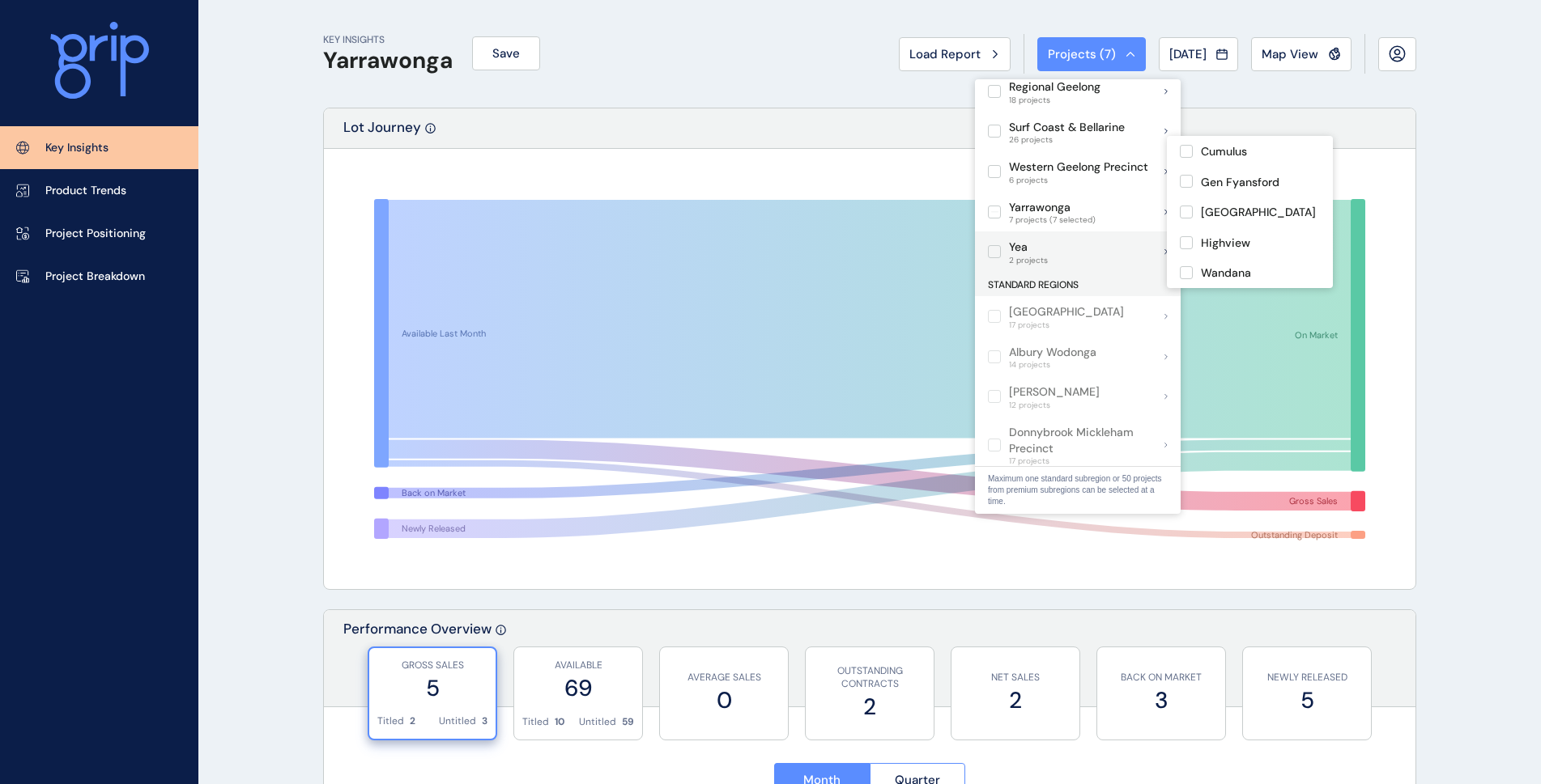
click at [993, 245] on label at bounding box center [994, 252] width 13 height 13
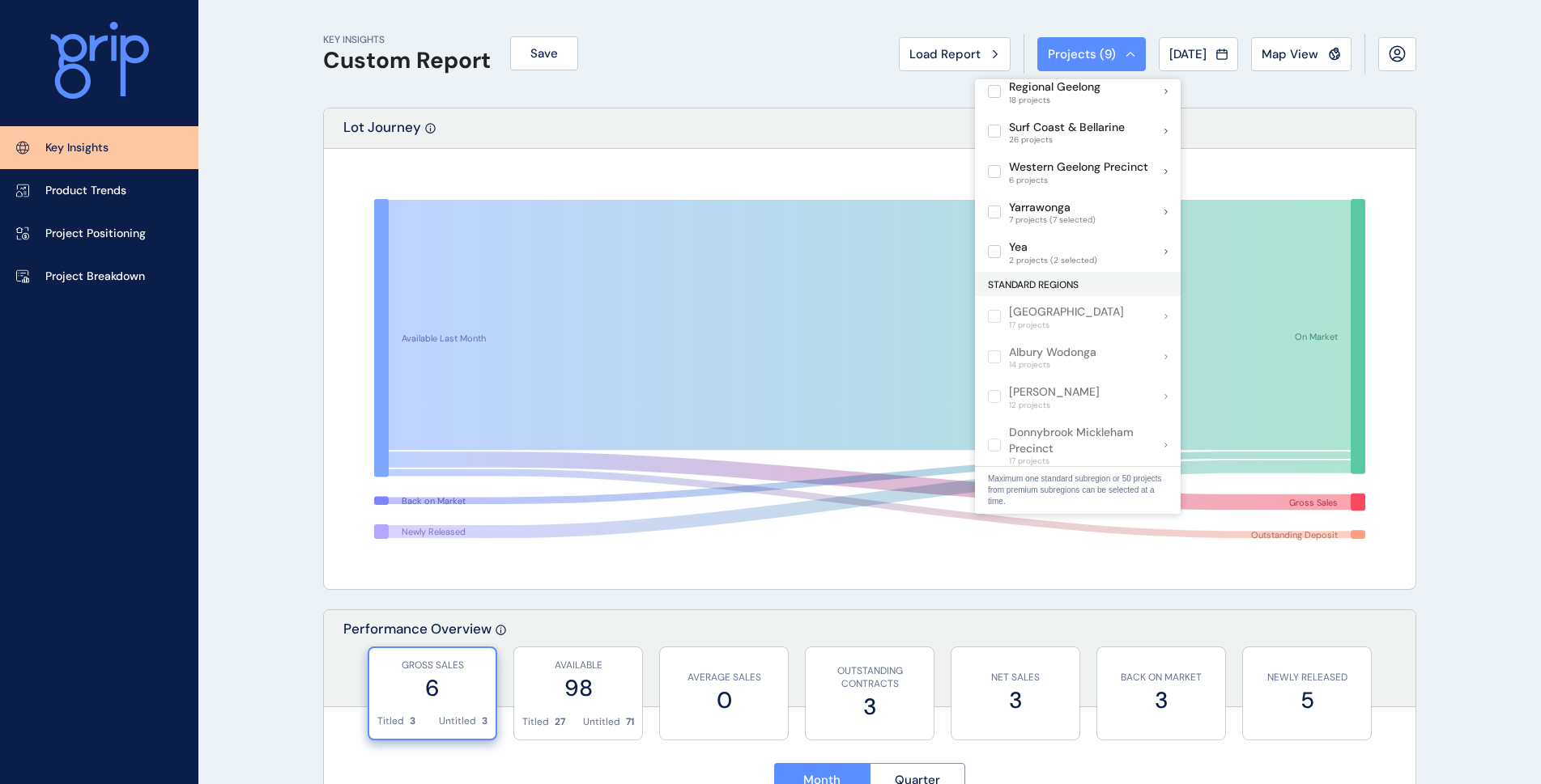
click at [621, 94] on div "KEY INSIGHTS Custom Report Save Load Report Projects ( 9 ) Jun 2025 2025 < > Ja…" at bounding box center [870, 53] width 1093 height 108
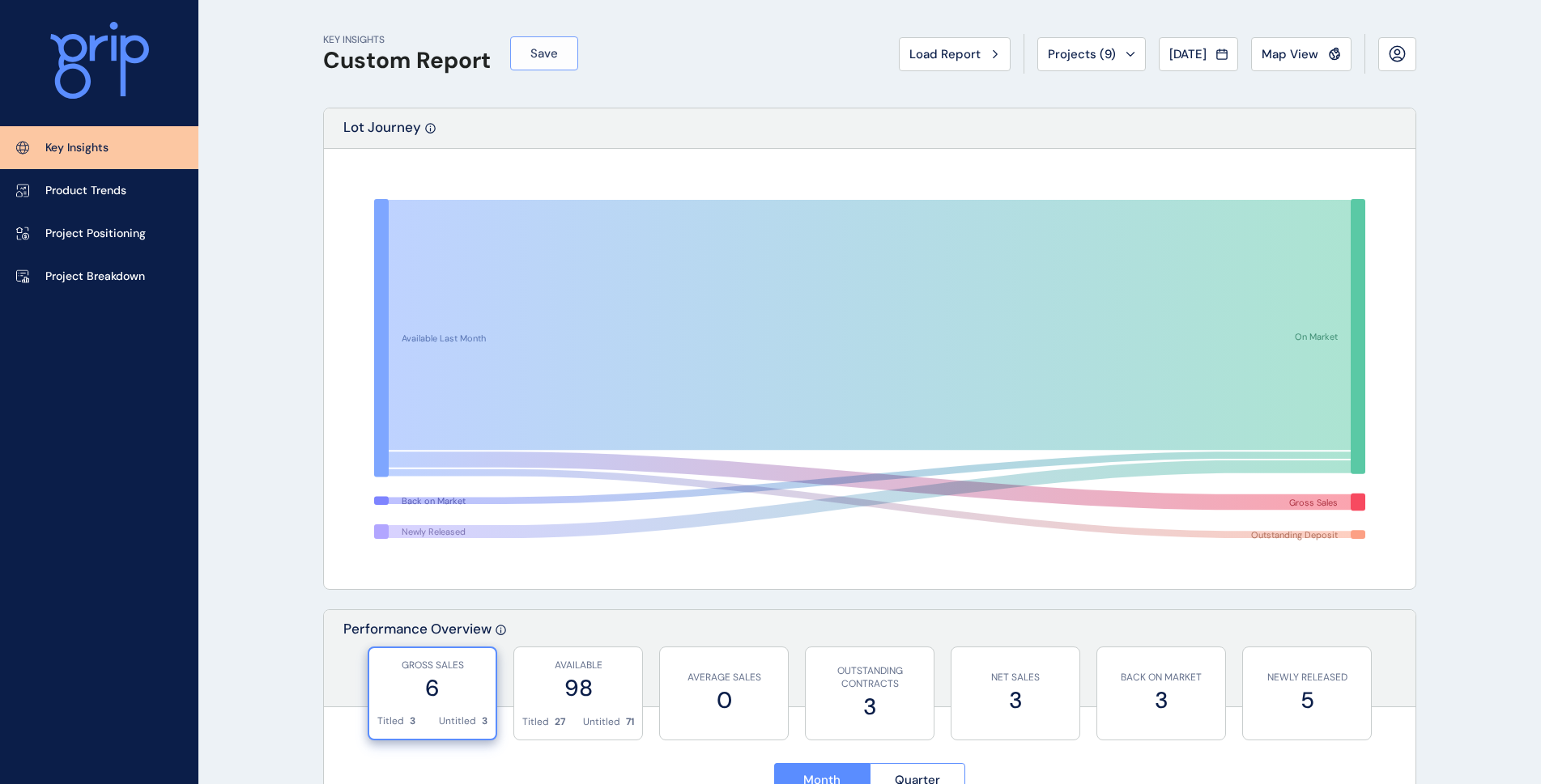
click at [541, 53] on span "Save" at bounding box center [543, 53] width 27 height 16
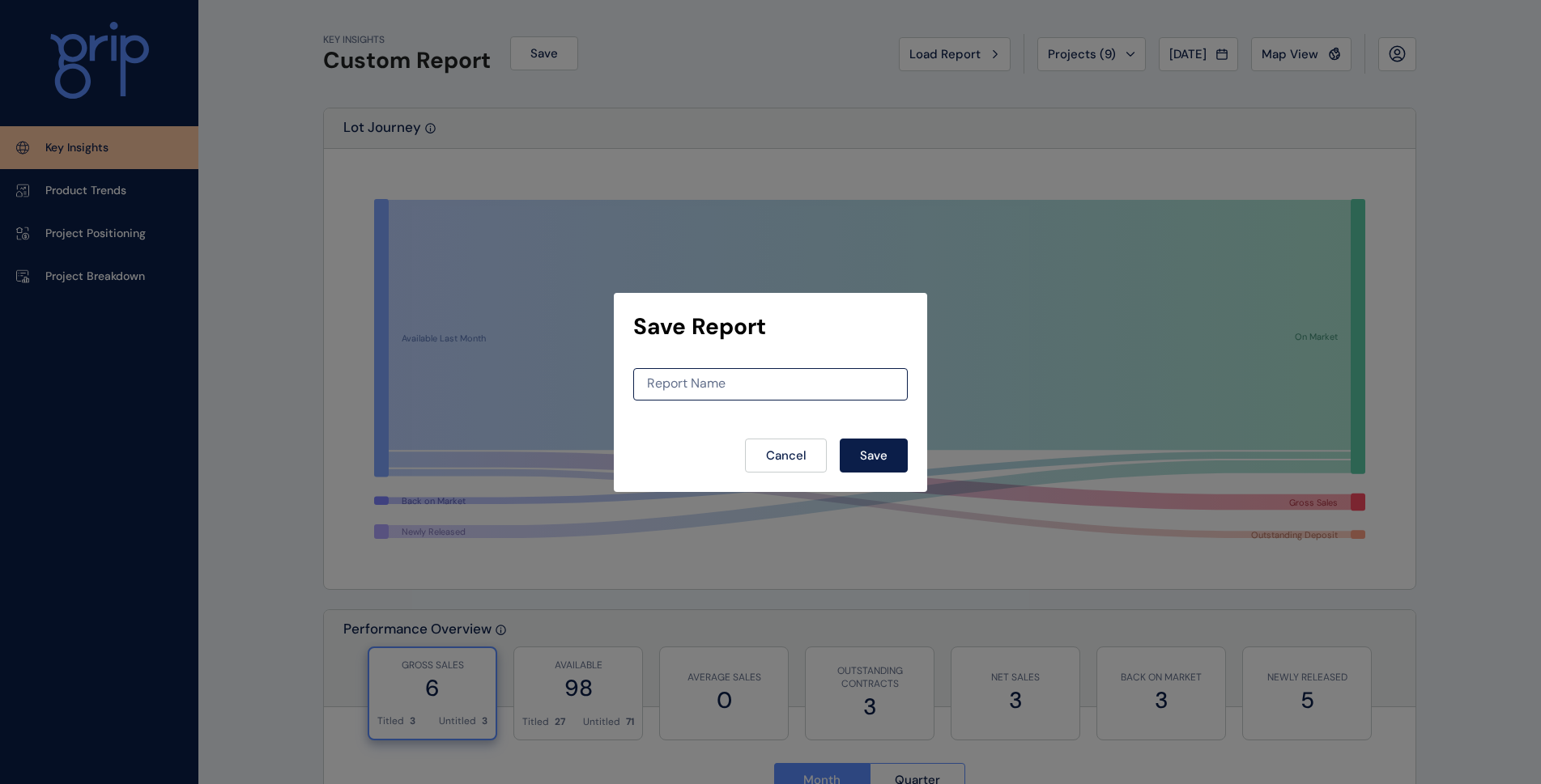
click at [740, 375] on div "Report Name" at bounding box center [770, 384] width 275 height 32
click at [739, 387] on input at bounding box center [770, 383] width 273 height 14
type input "**********"
drag, startPoint x: 873, startPoint y: 436, endPoint x: 875, endPoint y: 428, distance: 8.2
click at [875, 434] on form "**********" at bounding box center [770, 420] width 275 height 104
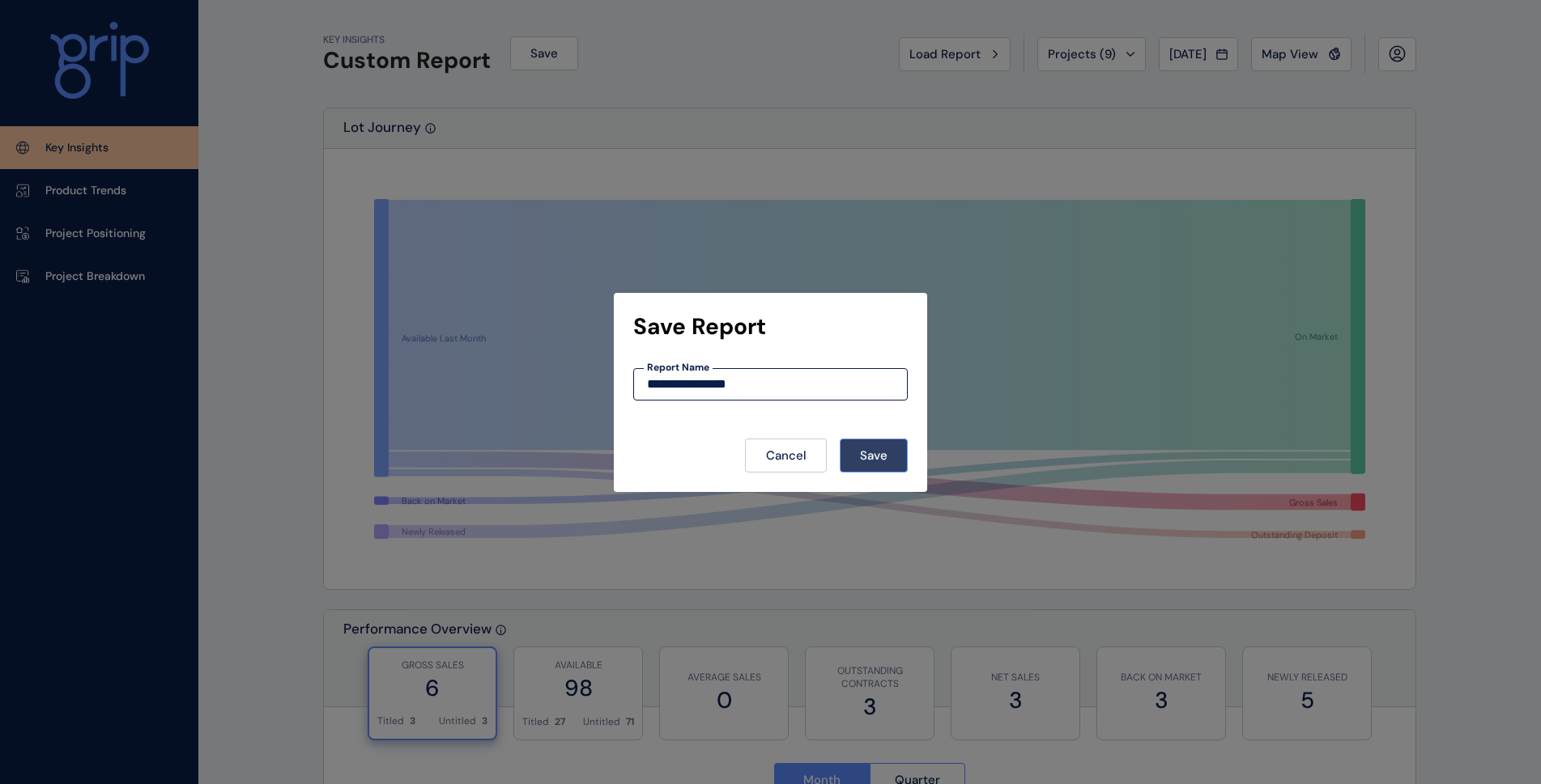
click at [901, 462] on button "Save" at bounding box center [873, 455] width 68 height 34
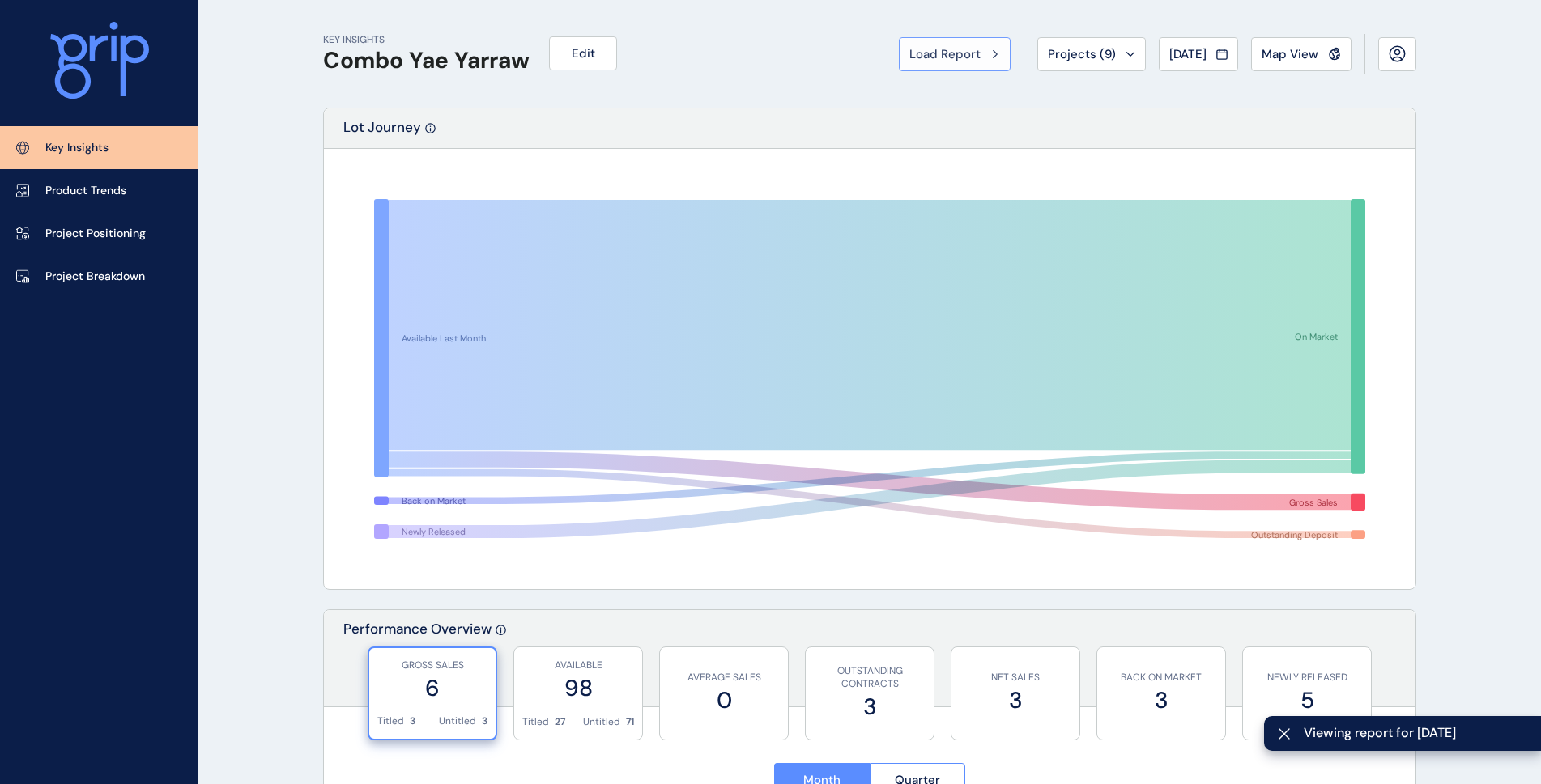
click at [973, 67] on button "Load Report" at bounding box center [955, 53] width 112 height 34
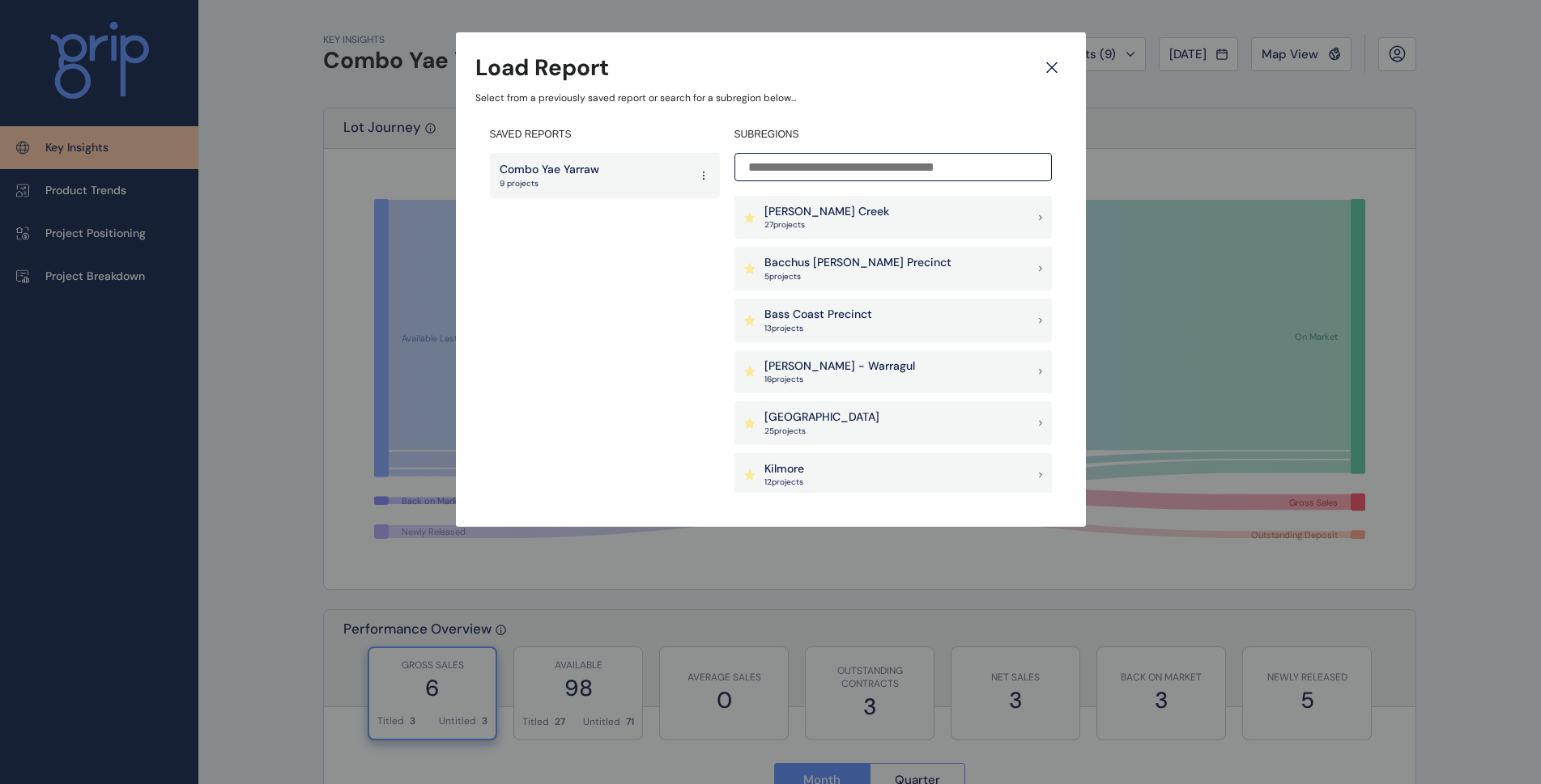
click at [570, 180] on p "9 projects" at bounding box center [549, 183] width 100 height 12
